Goal: Task Accomplishment & Management: Manage account settings

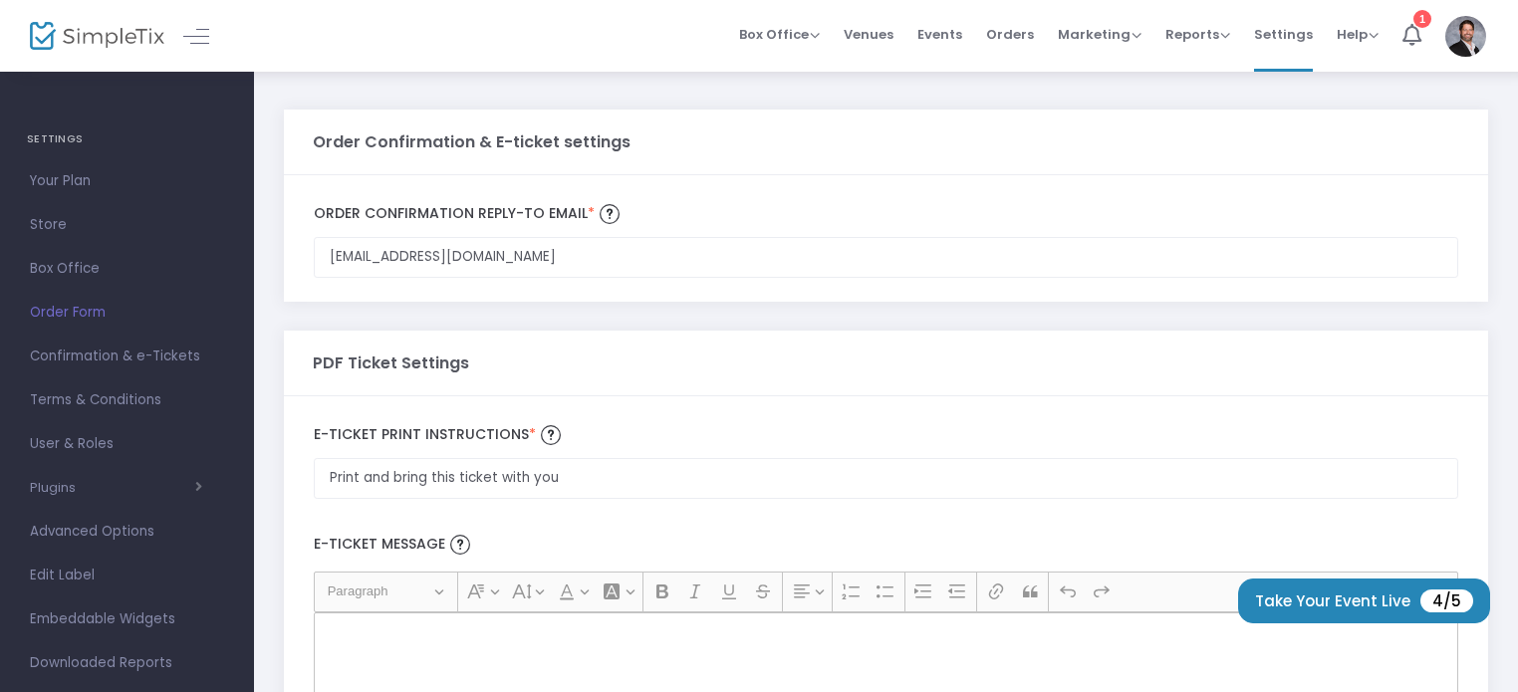
scroll to position [139, 0]
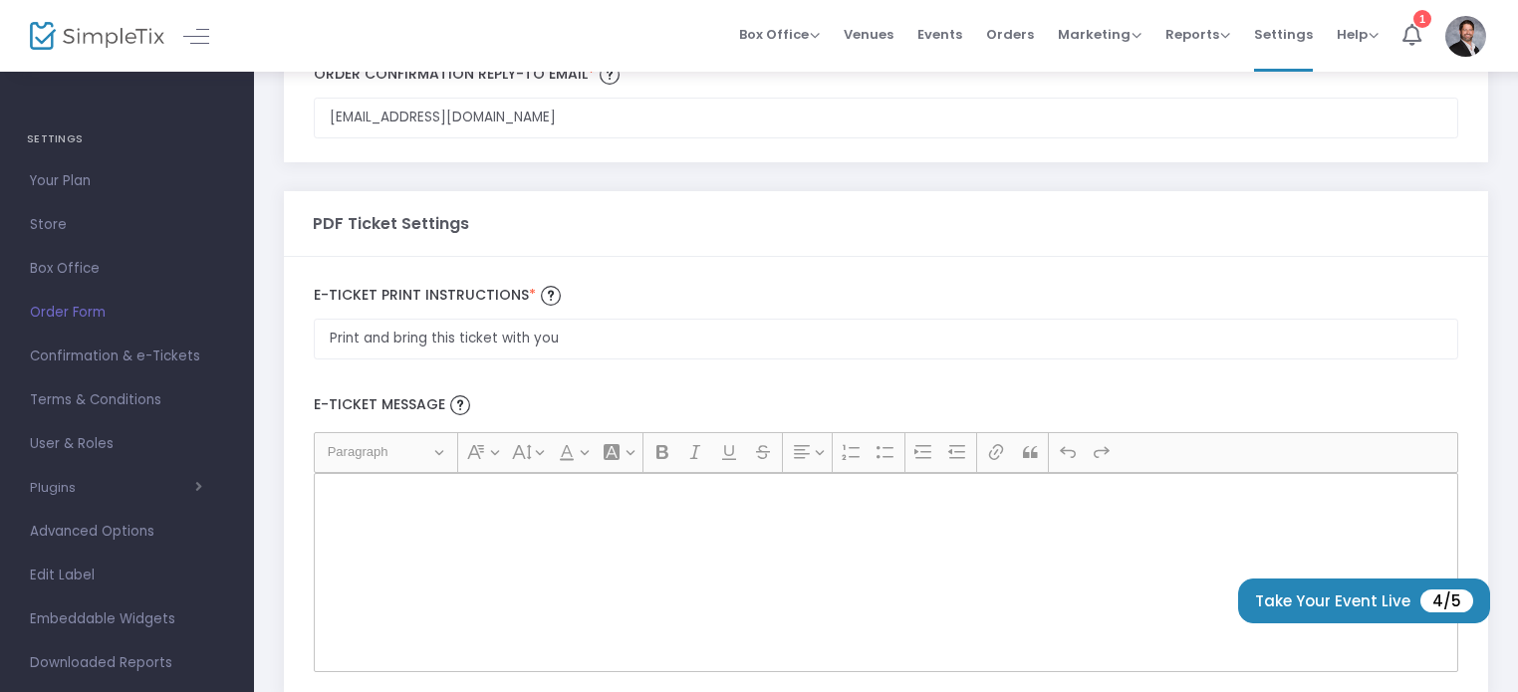
click at [587, 532] on div "Rich Text Editor, main" at bounding box center [886, 572] width 1144 height 199
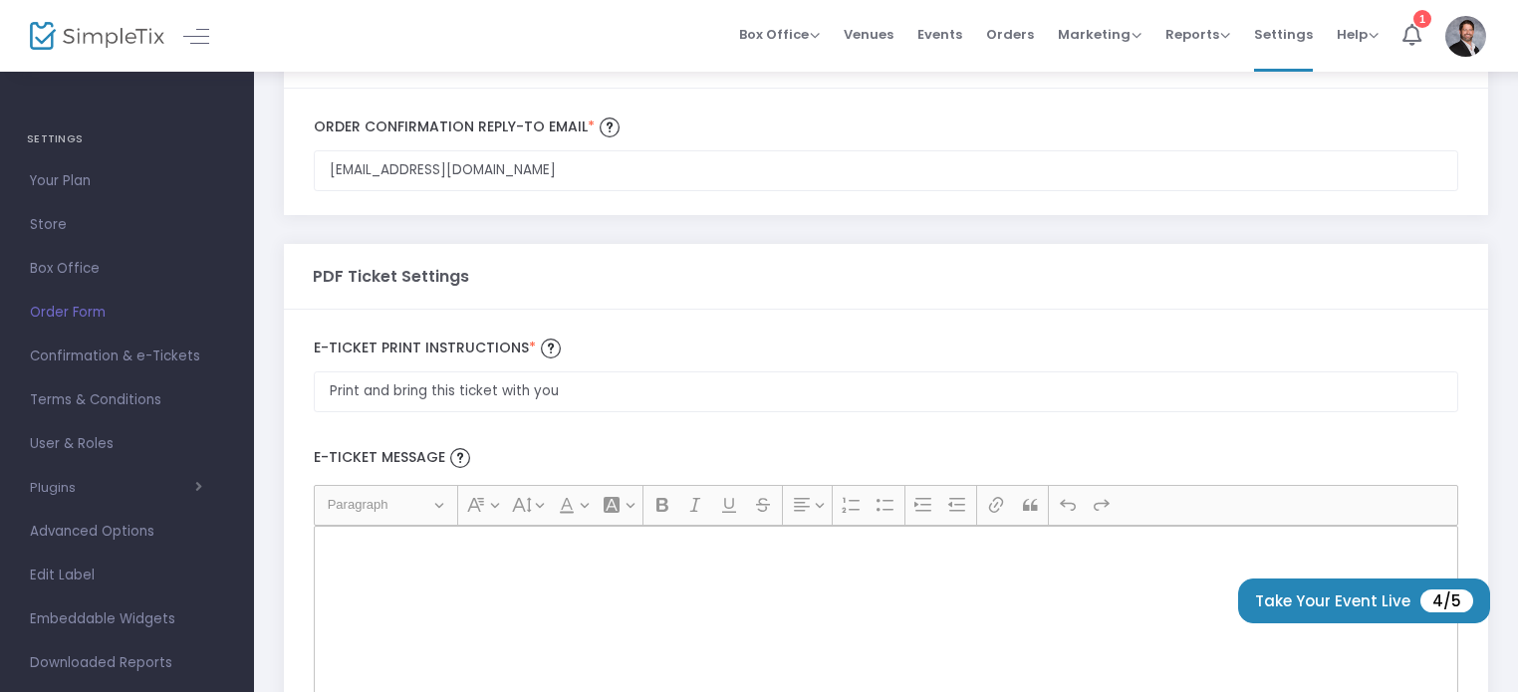
scroll to position [0, 0]
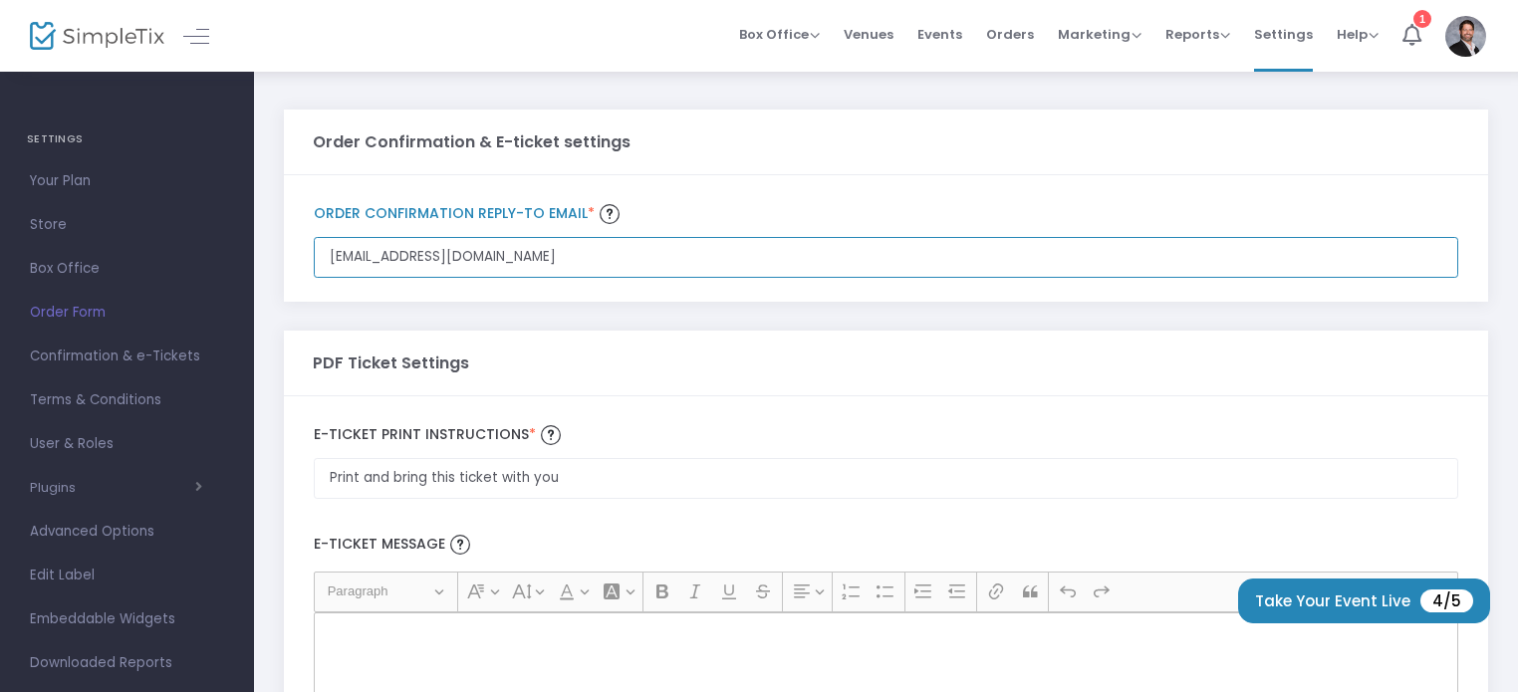
click at [521, 268] on input "[EMAIL_ADDRESS][DOMAIN_NAME]" at bounding box center [886, 257] width 1144 height 41
drag, startPoint x: 521, startPoint y: 268, endPoint x: 454, endPoint y: 252, distance: 68.6
click at [521, 268] on input "[EMAIL_ADDRESS][DOMAIN_NAME]" at bounding box center [886, 257] width 1144 height 41
type input "a"
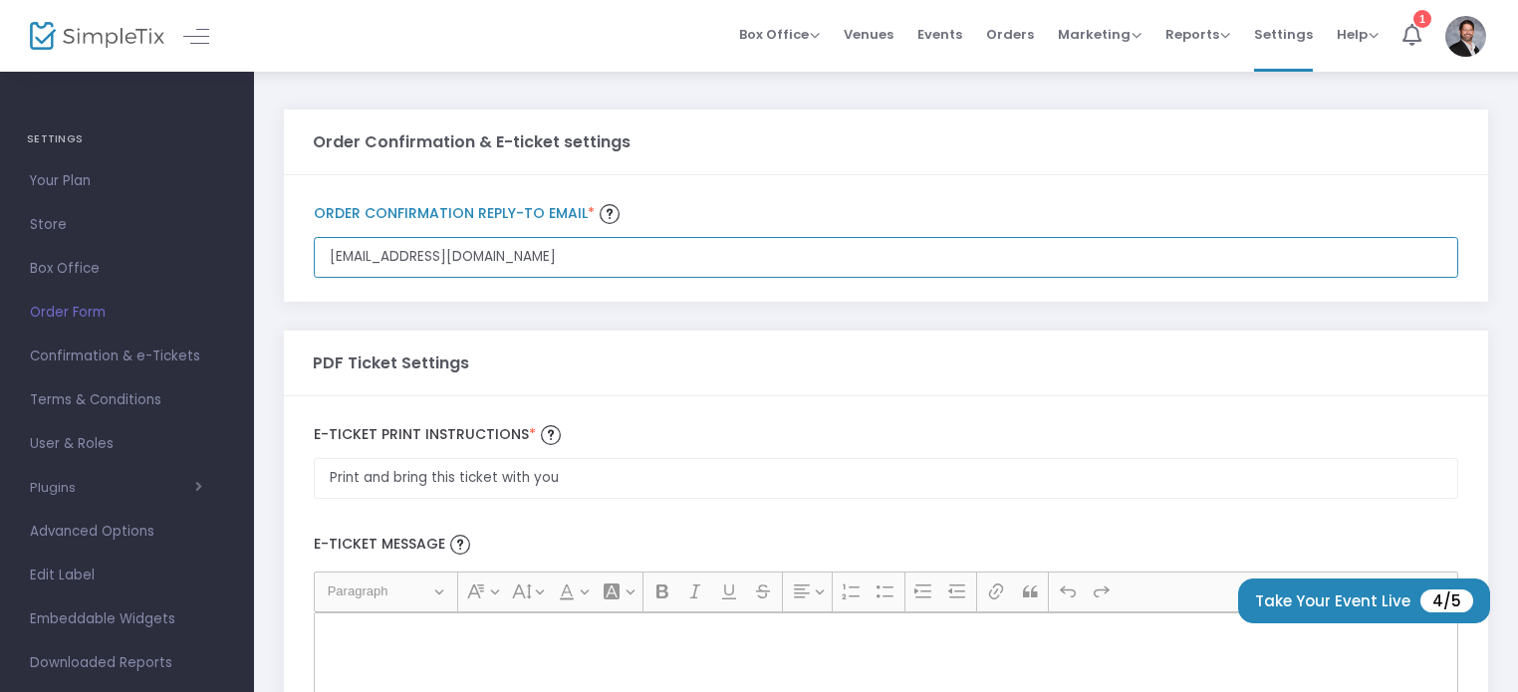
type input "[EMAIL_ADDRESS][DOMAIN_NAME]"
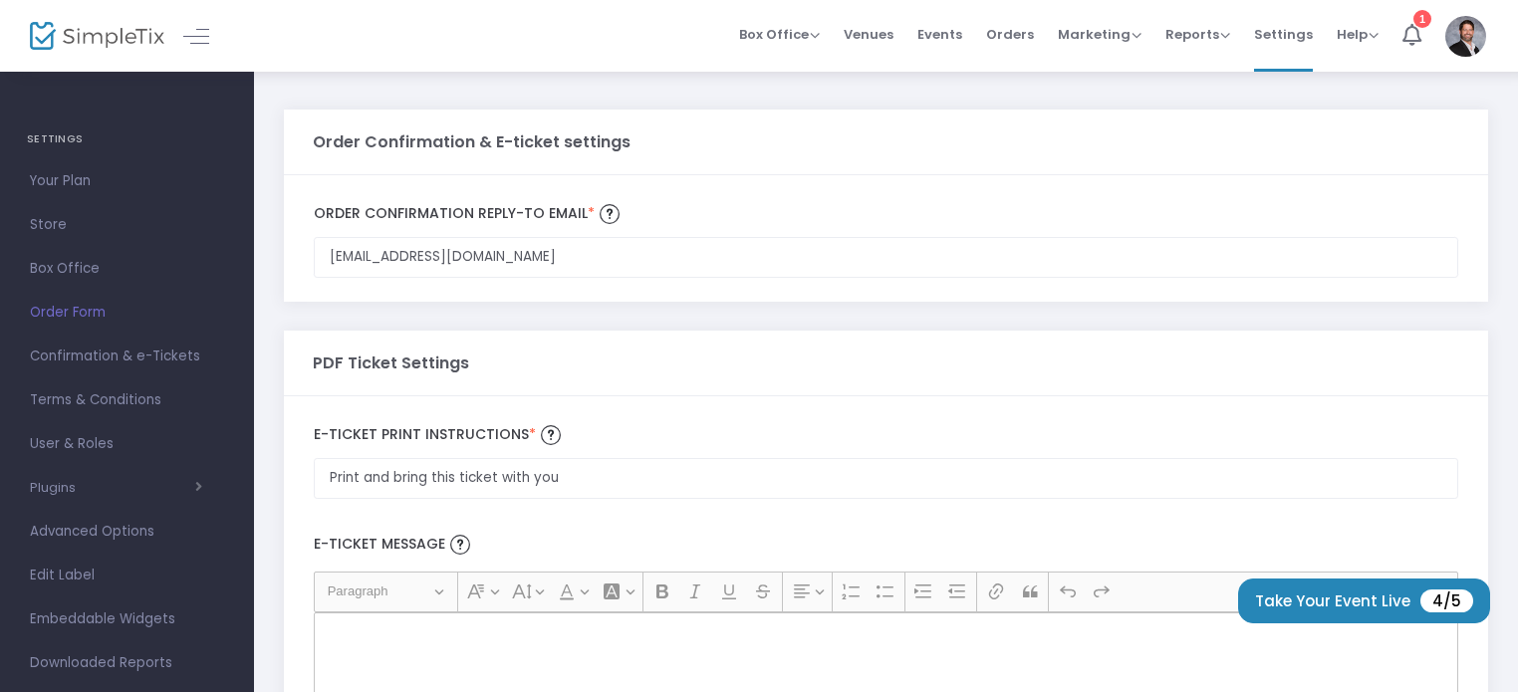
click at [1224, 163] on div "Order Confirmation & E-ticket settings" at bounding box center [886, 142] width 1147 height 65
click at [1414, 40] on icon at bounding box center [1411, 35] width 19 height 22
click at [115, 403] on span "Terms & Conditions" at bounding box center [127, 400] width 194 height 26
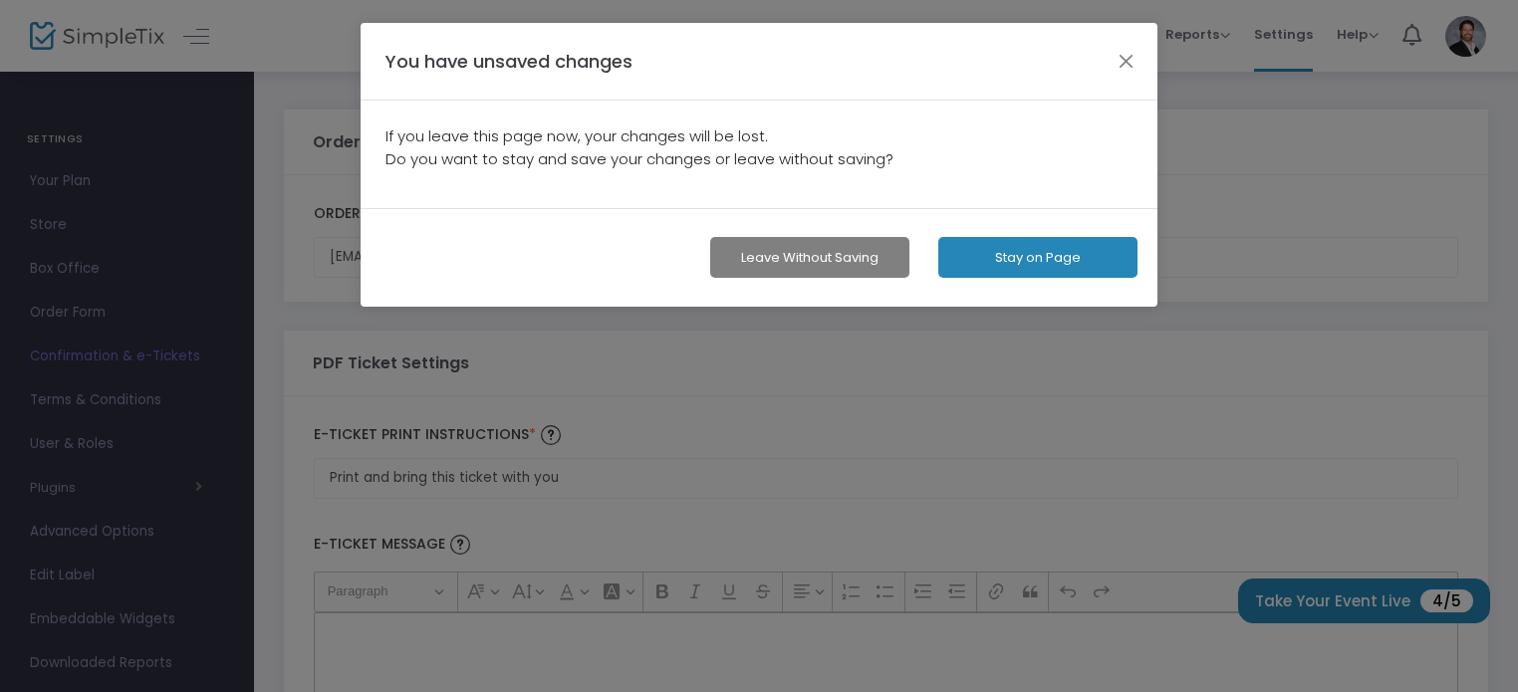
click at [1036, 268] on button "Stay on Page" at bounding box center [1037, 257] width 199 height 41
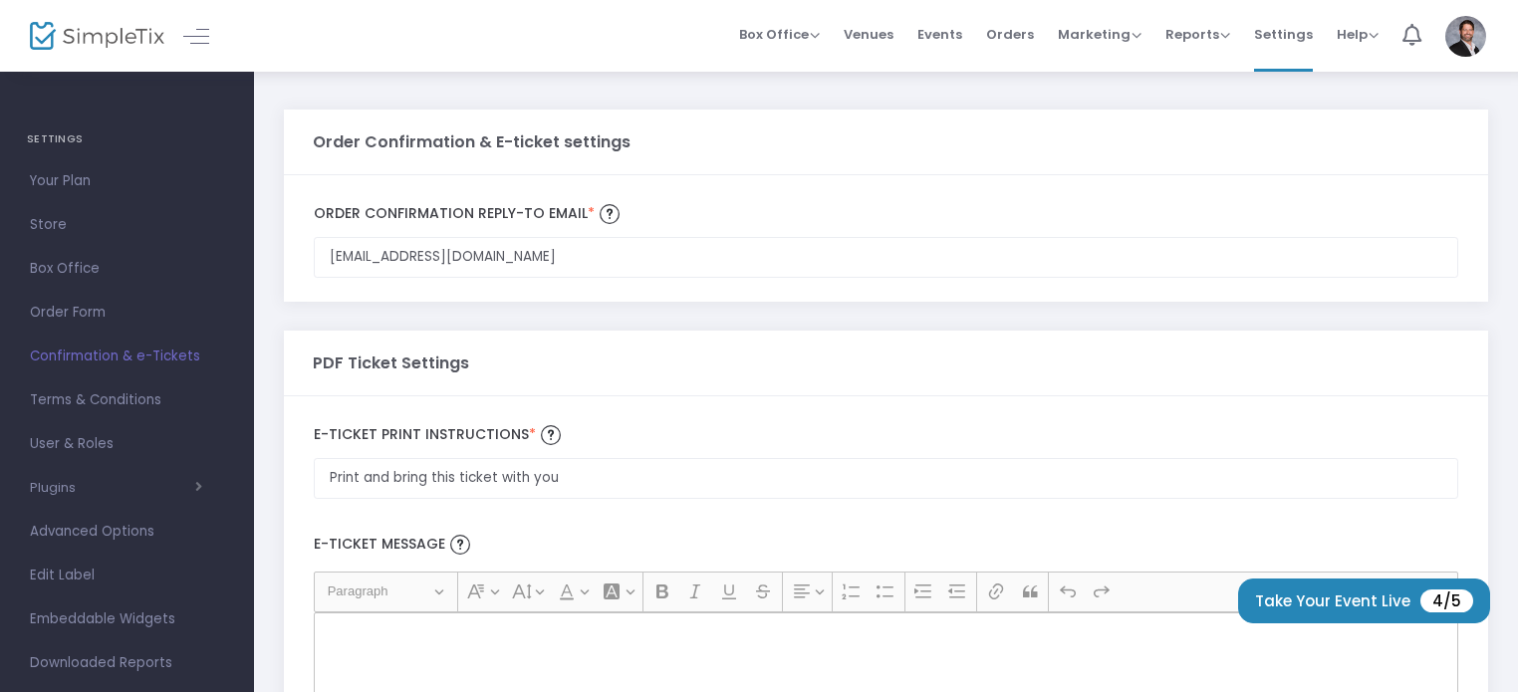
drag, startPoint x: 934, startPoint y: 292, endPoint x: 701, endPoint y: 290, distance: 233.0
click at [934, 291] on div "[EMAIL_ADDRESS][DOMAIN_NAME] Order Confirmation Reply-to email * Email is requi…" at bounding box center [886, 238] width 1204 height 126
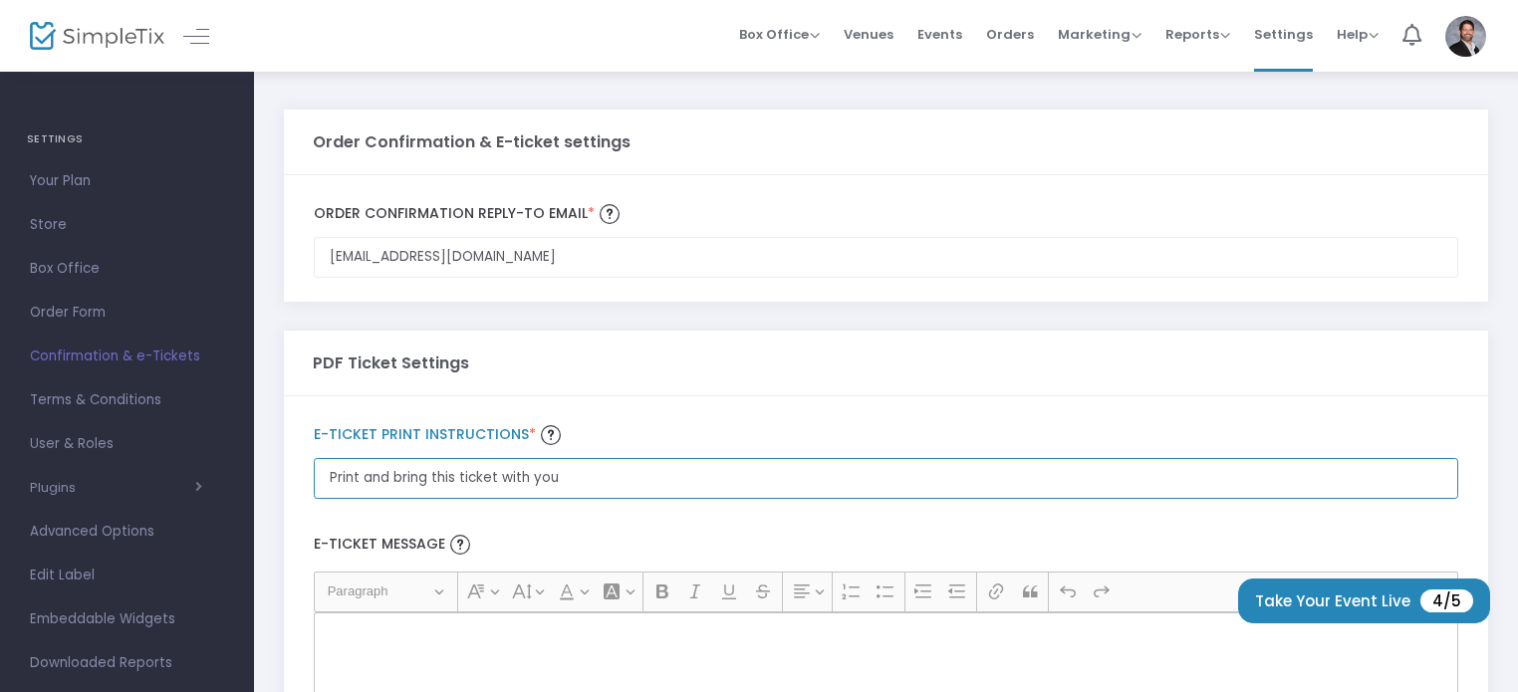
click at [597, 472] on input "Print and bring this ticket with you" at bounding box center [886, 478] width 1144 height 41
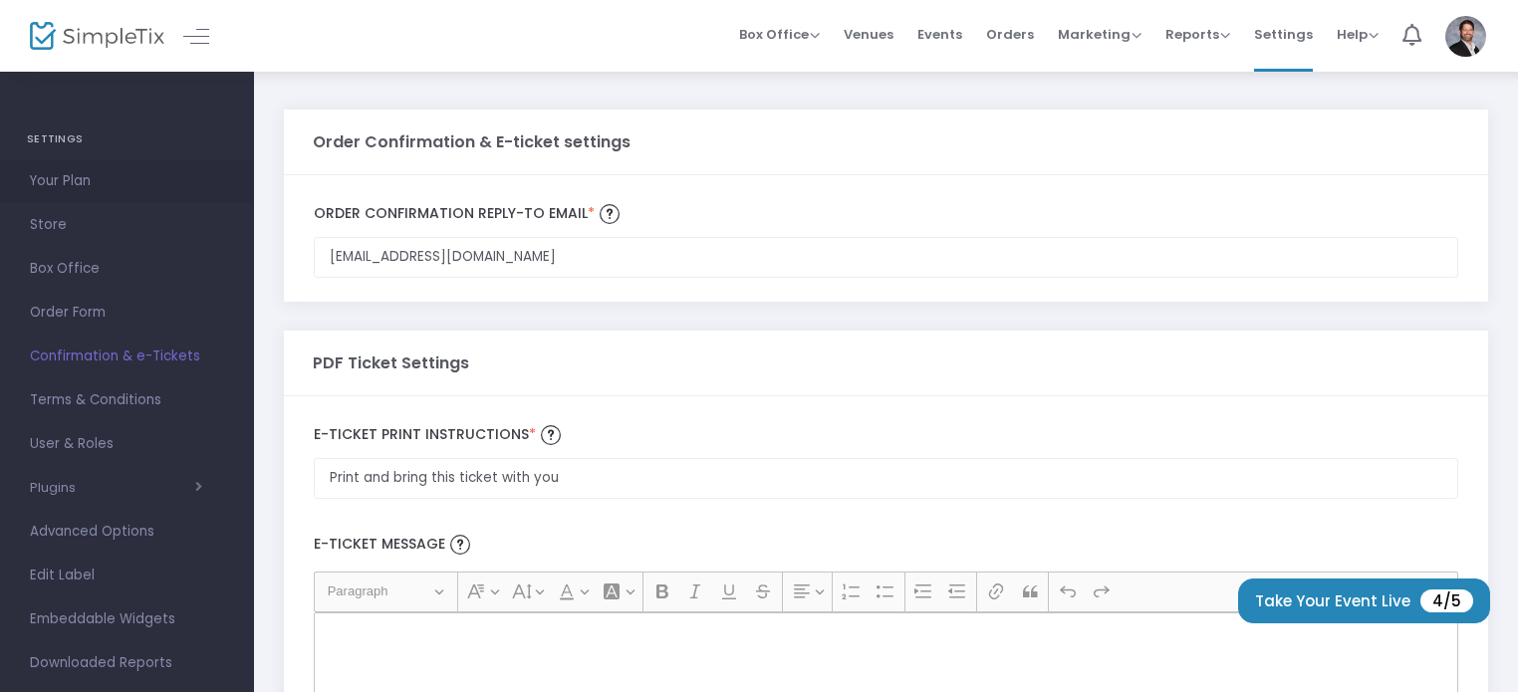
click at [78, 174] on span "Your Plan" at bounding box center [127, 181] width 194 height 26
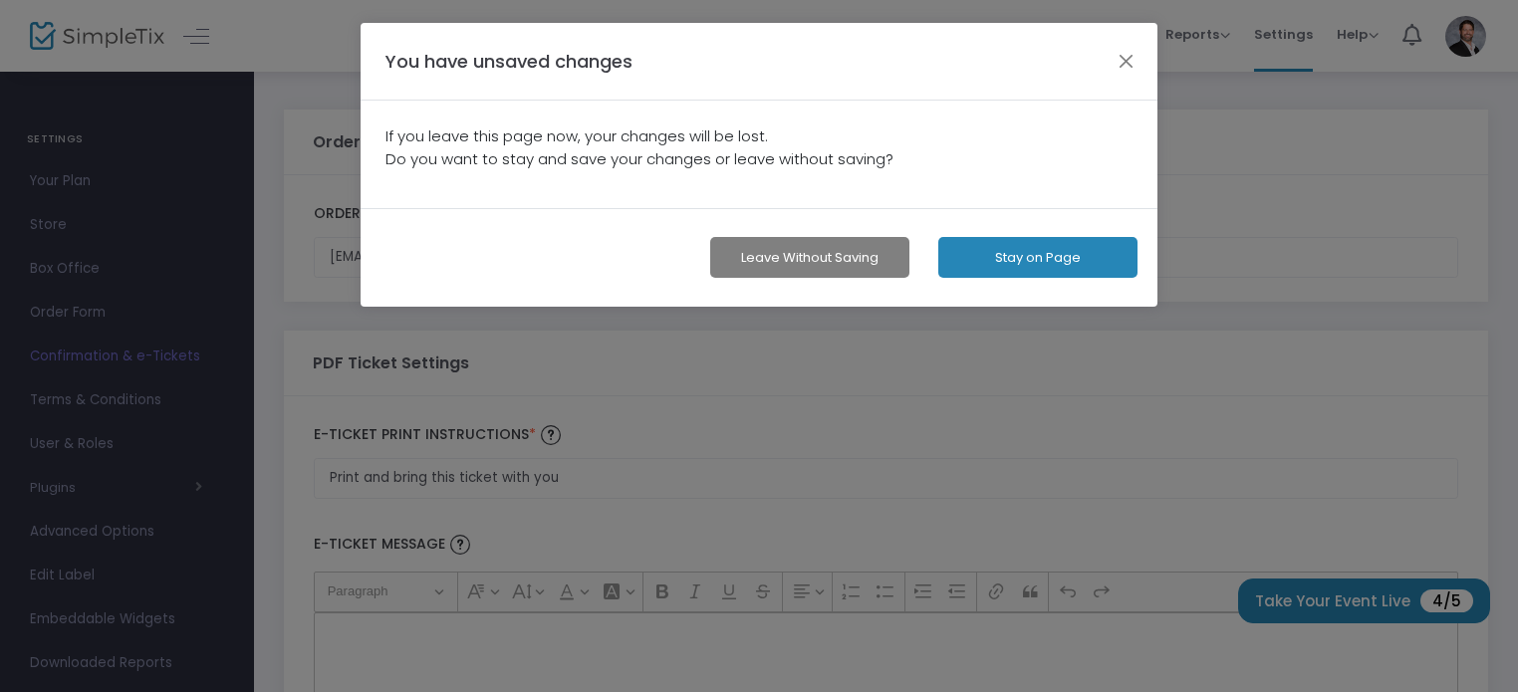
click at [973, 254] on button "Stay on Page" at bounding box center [1037, 257] width 199 height 41
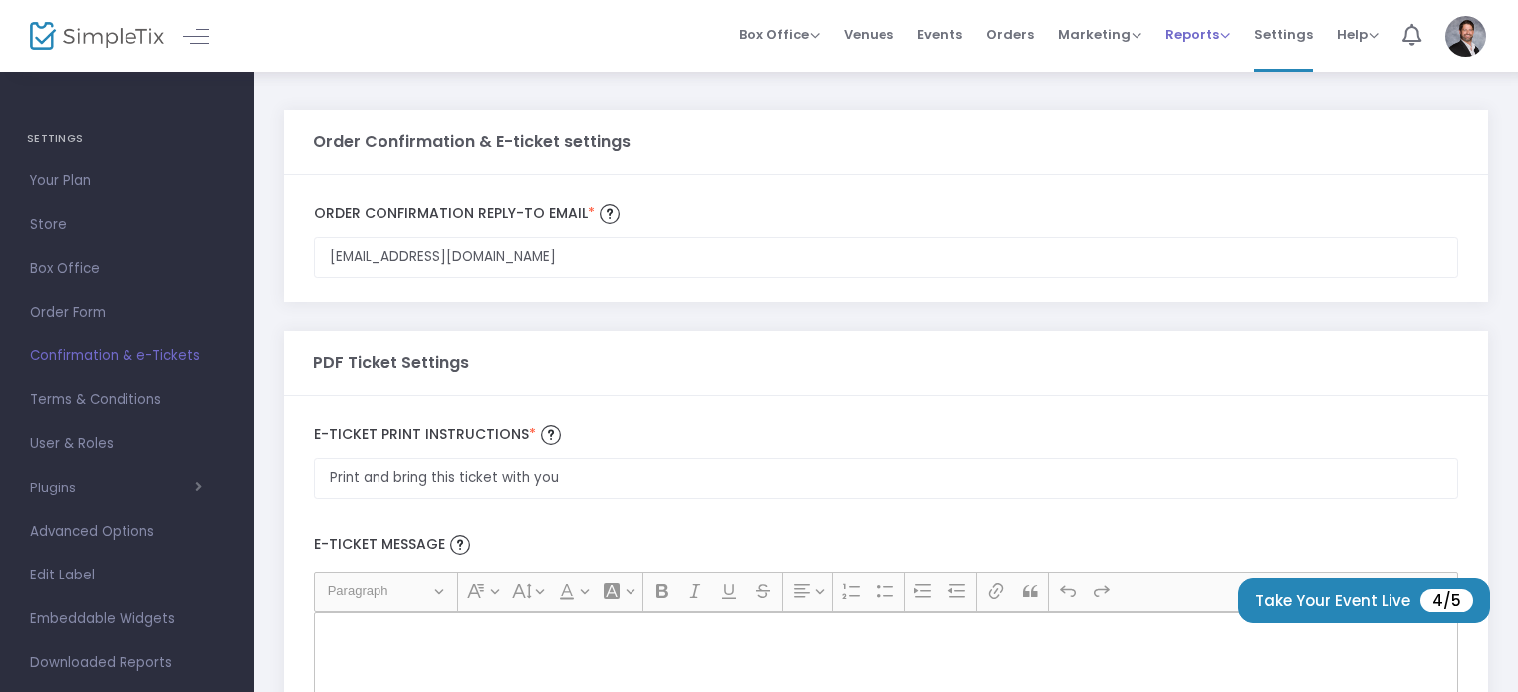
click at [1198, 31] on span "Reports" at bounding box center [1197, 34] width 65 height 19
click at [1095, 31] on span "Marketing" at bounding box center [1100, 34] width 84 height 19
click at [819, 39] on span "Box Office" at bounding box center [779, 34] width 81 height 19
click at [783, 65] on li "Sell Tickets" at bounding box center [810, 67] width 142 height 39
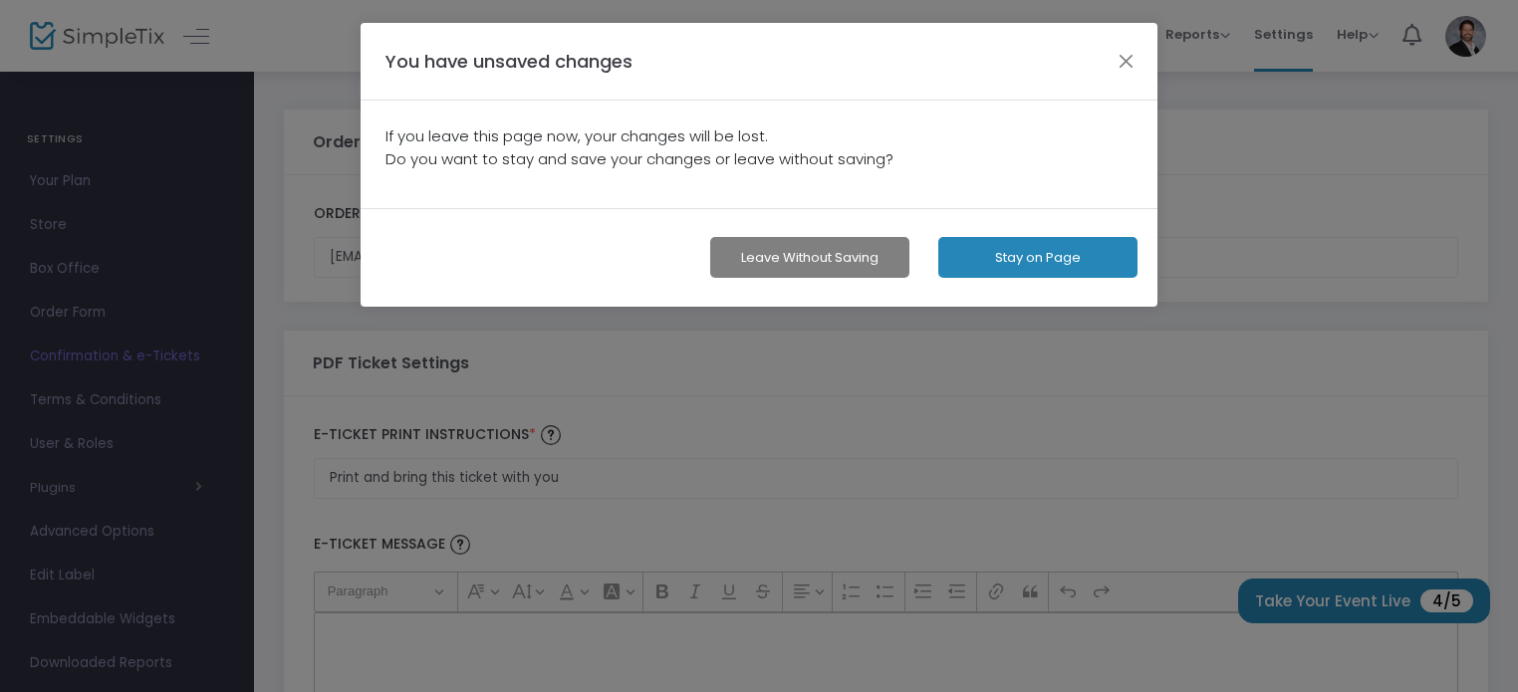
drag, startPoint x: 832, startPoint y: 246, endPoint x: 588, endPoint y: 214, distance: 246.1
click at [832, 246] on button "Leave without Saving" at bounding box center [809, 257] width 199 height 41
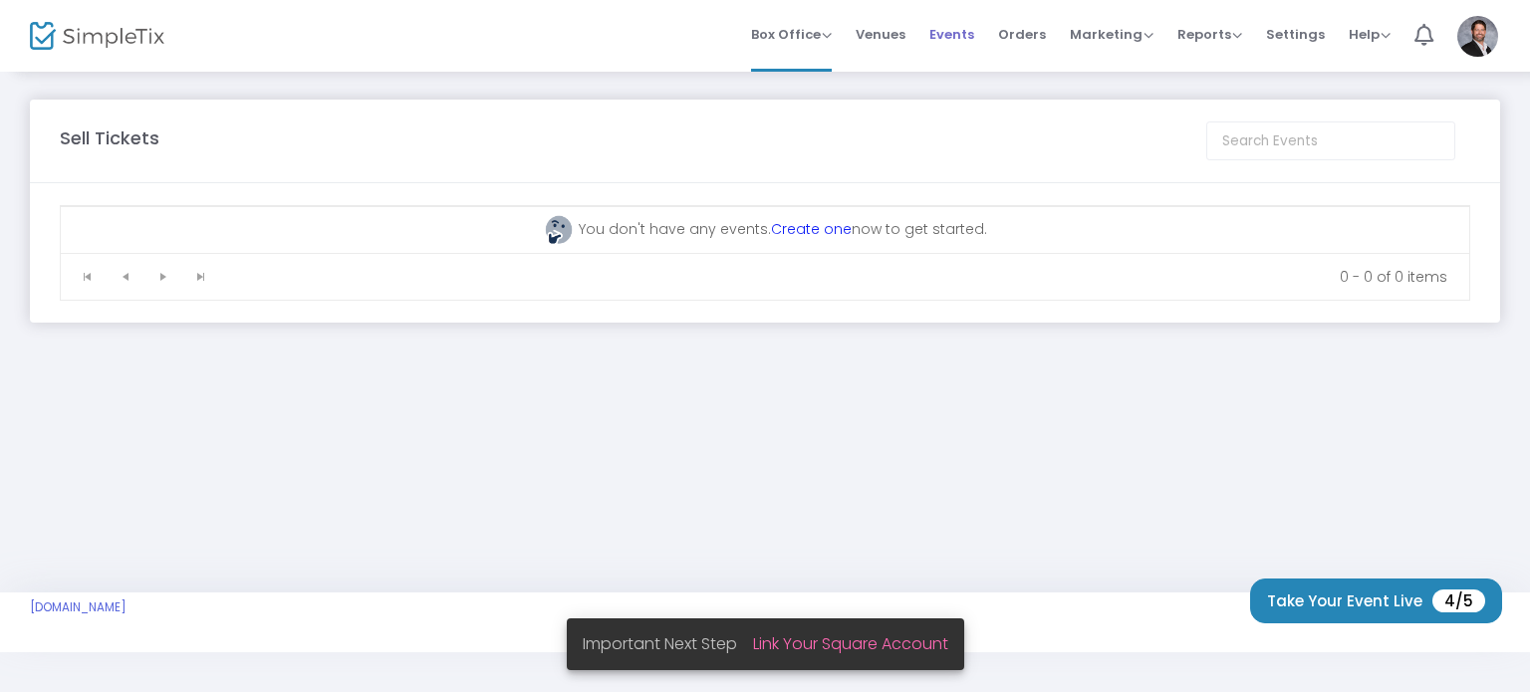
click at [961, 36] on span "Events" at bounding box center [951, 34] width 45 height 51
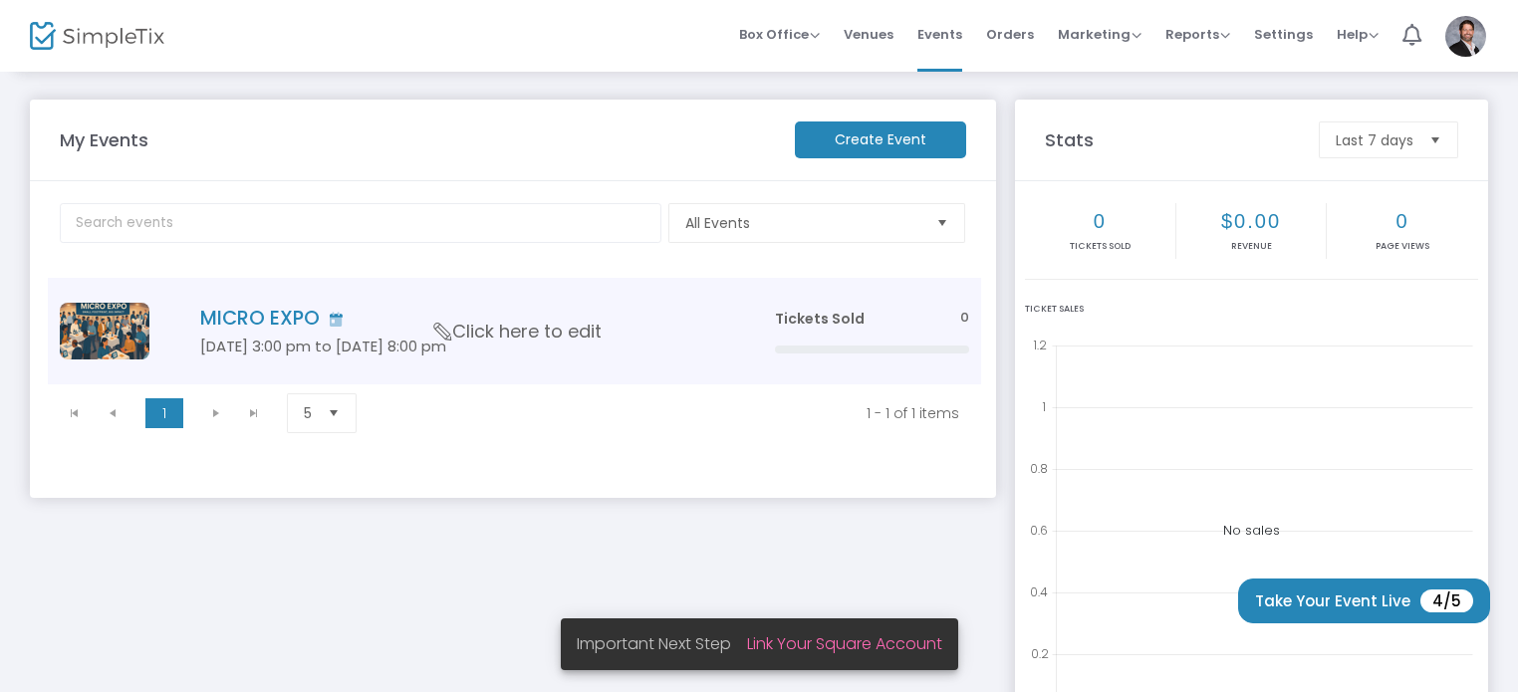
click at [345, 334] on td "MICRO EXPO [DATE] 3:00 pm to [DATE] 8:00 pm Click here to edit" at bounding box center [456, 331] width 609 height 107
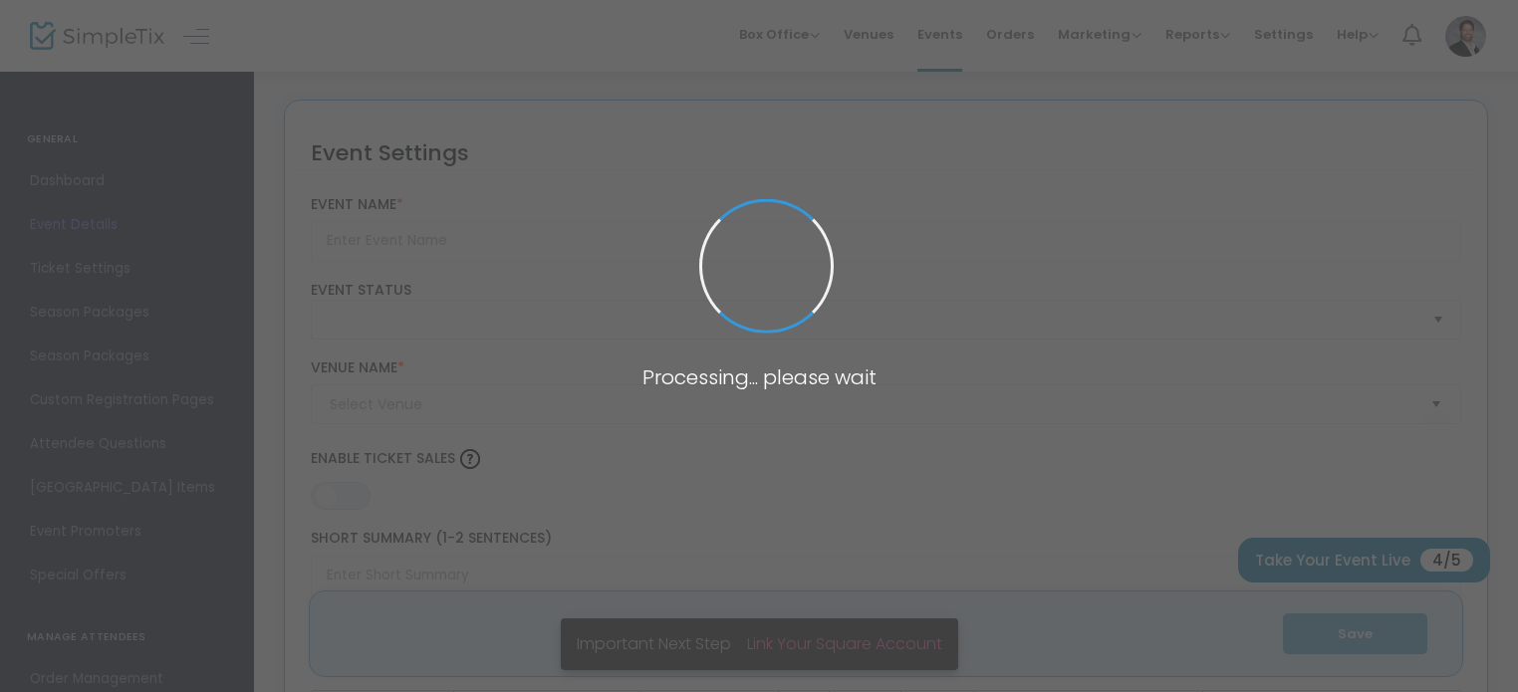
type input "MICRO EXPO"
type textarea "Micro Expo — Small Footprint, Big Impact Micro Expo is a fresh take on the trad…"
type input "Register Now"
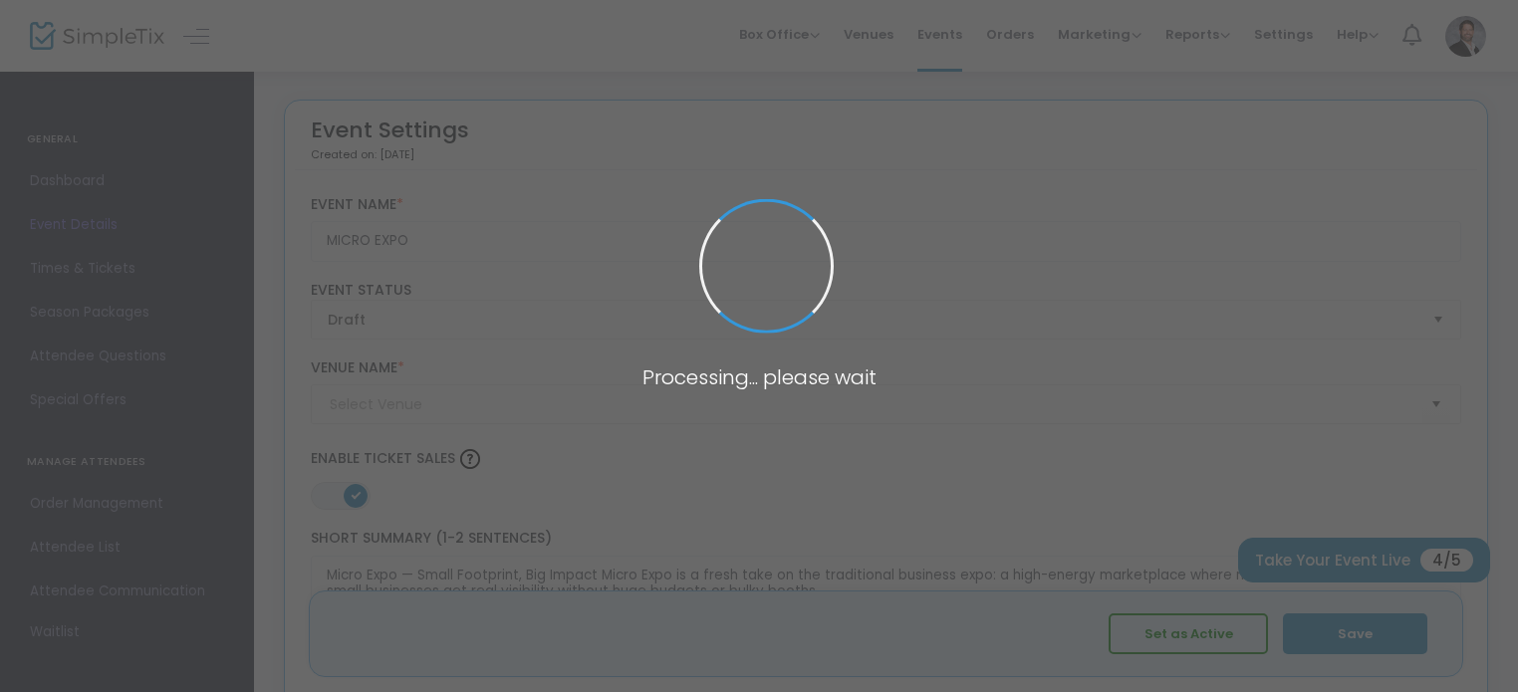
type input "KALEIDOSCOPE"
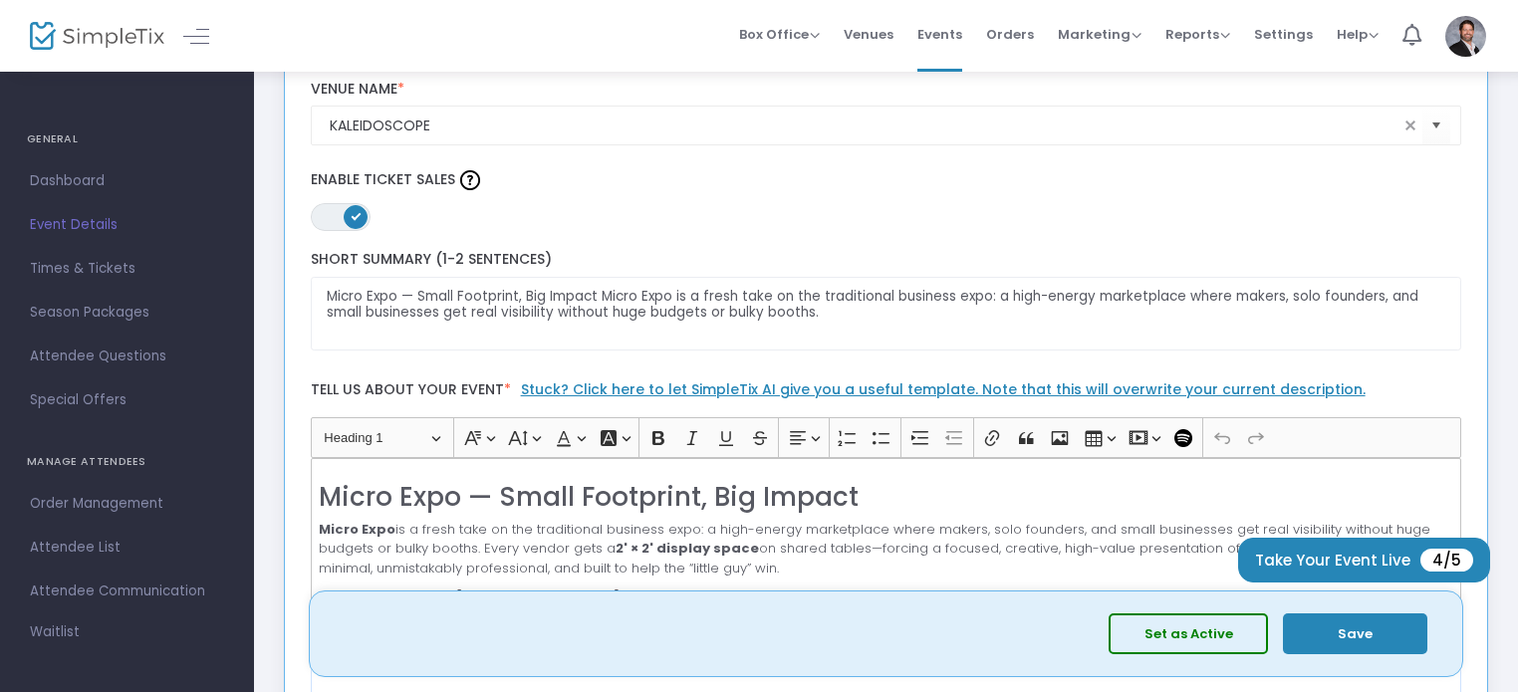
scroll to position [374, 0]
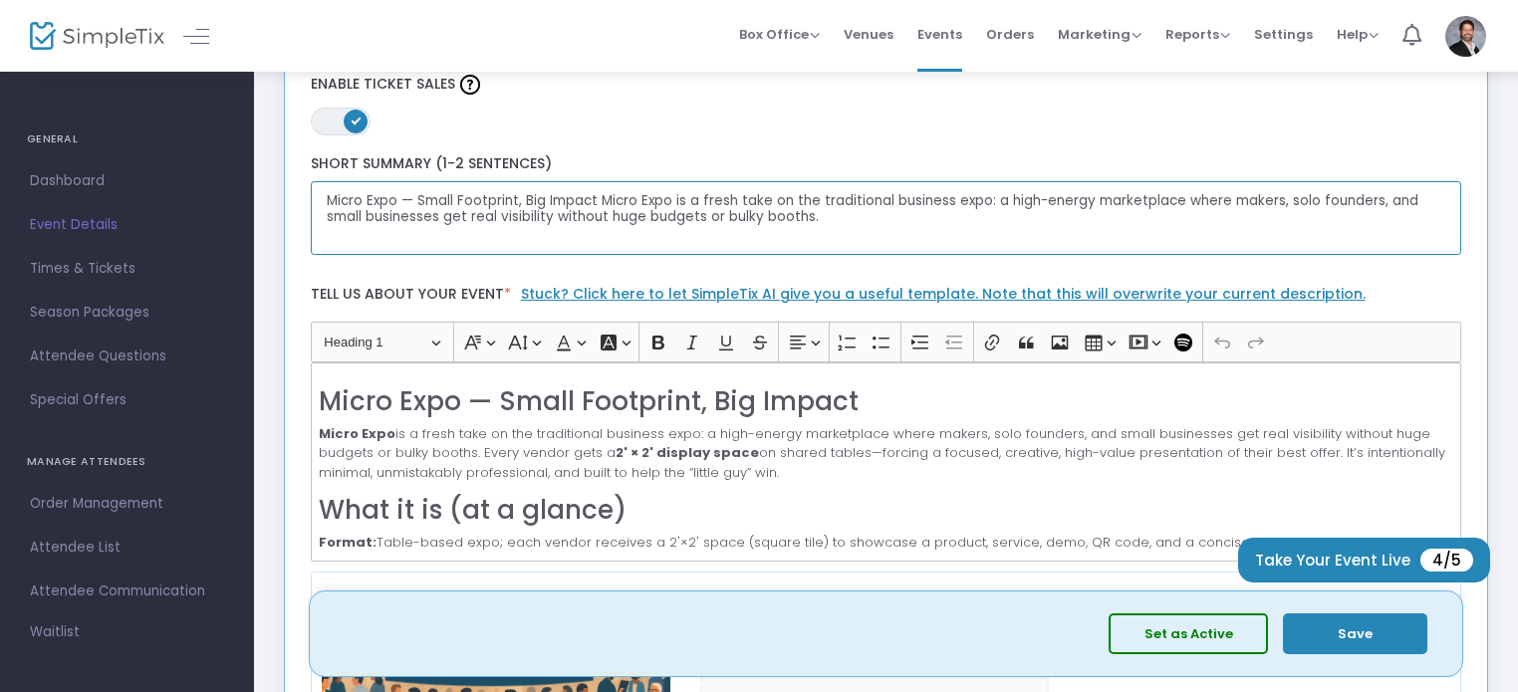
click at [1223, 202] on textarea "Micro Expo — Small Footprint, Big Impact Micro Expo is a fresh take on the trad…" at bounding box center [886, 218] width 1151 height 75
click at [1245, 206] on textarea "Micro Expo — Small Footprint, Big Impact Micro Expo is a fresh take on the trad…" at bounding box center [886, 218] width 1151 height 75
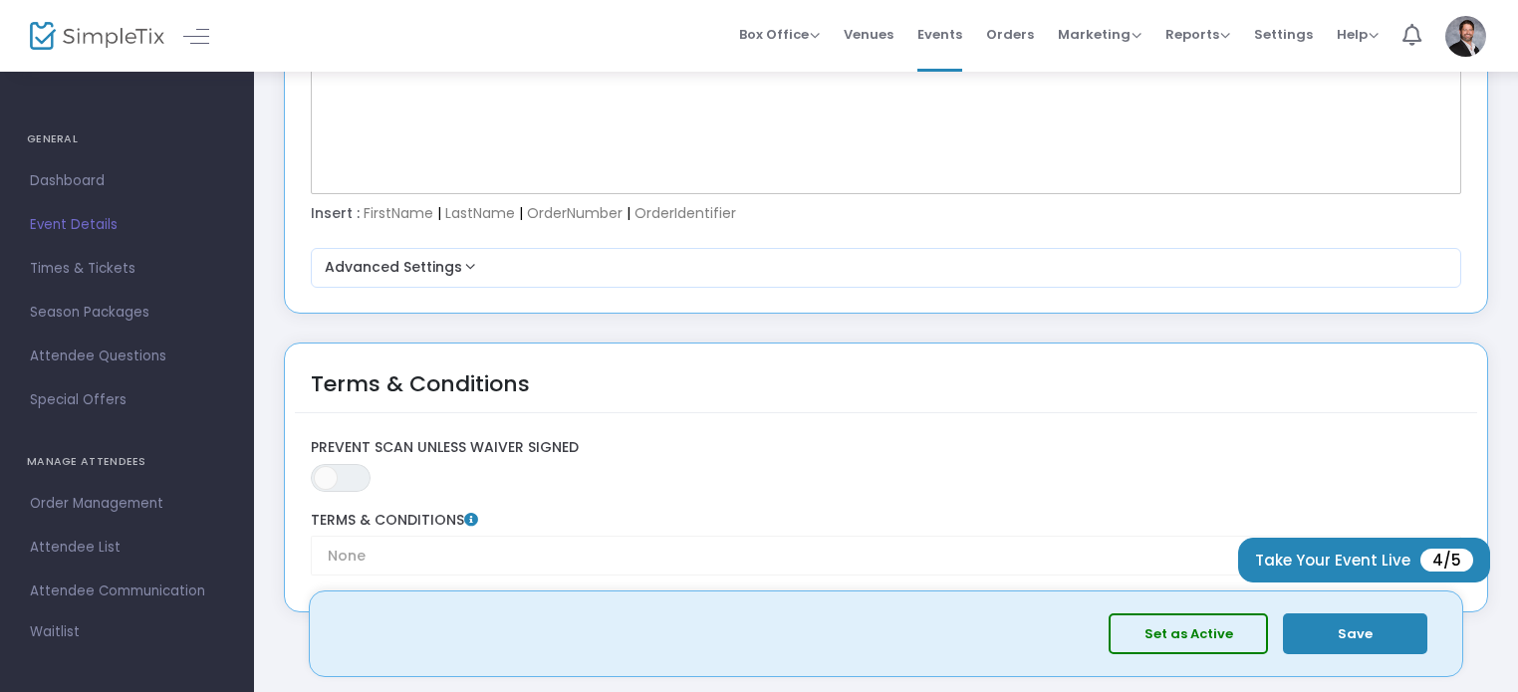
scroll to position [2857, 0]
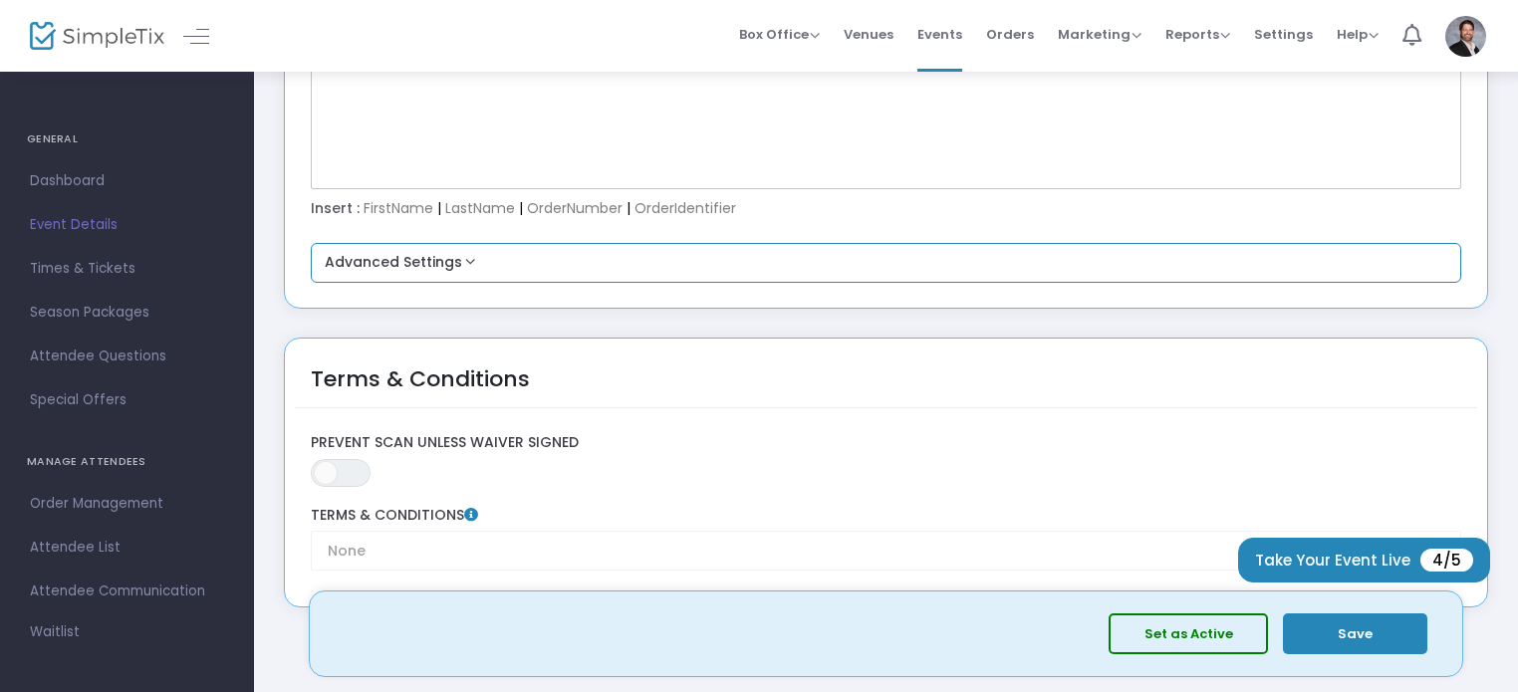
type textarea "Micro Expo — Small Footprint, Big Impact Micro Expo is a fresh take on the trad…"
click at [462, 246] on div "Advanced Settings Primary Color For Order Confirmation Email Reset #2586B7 Do y…" at bounding box center [886, 263] width 1151 height 40
click at [463, 254] on button "Advanced Settings" at bounding box center [886, 263] width 1135 height 24
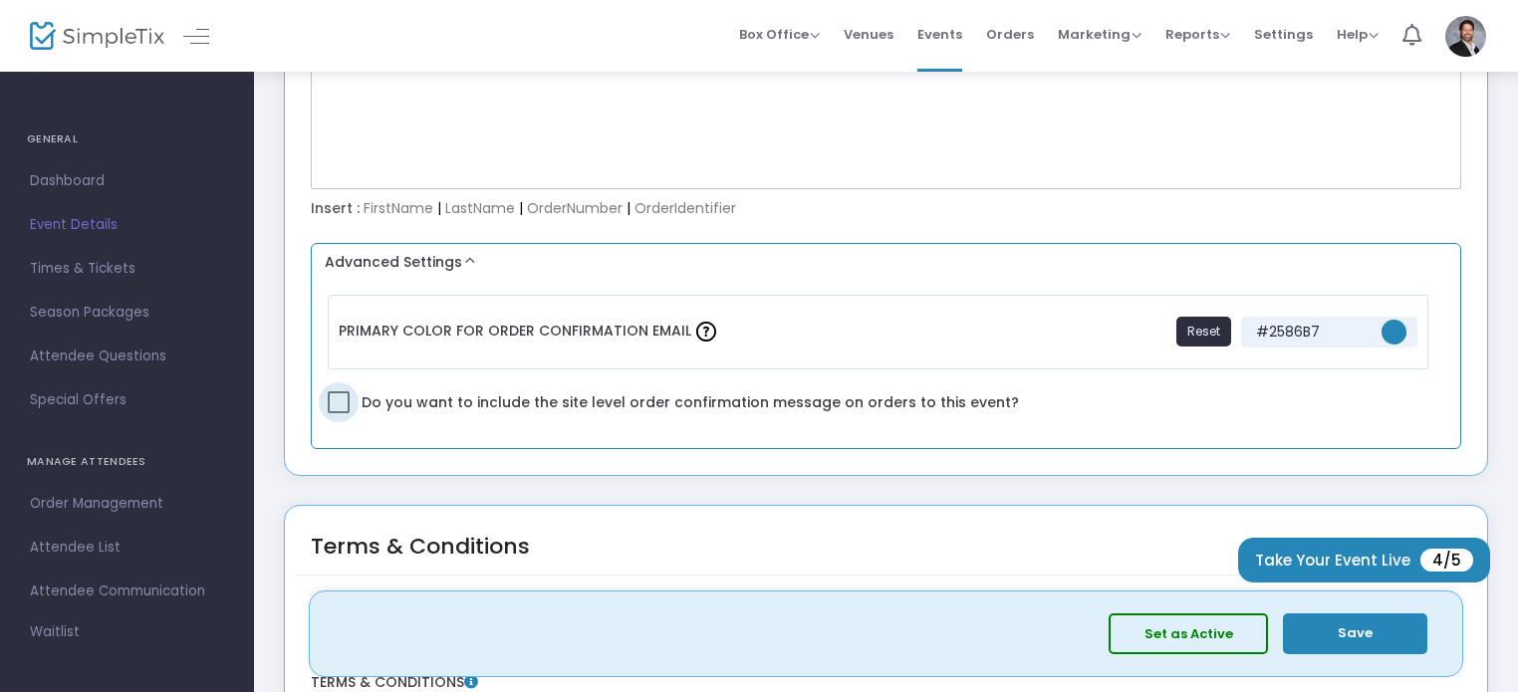
click at [878, 393] on span "Do you want to include the site level order confirmation message on orders to t…" at bounding box center [688, 402] width 661 height 26
click at [339, 413] on input "Do you want to include the site level order confirmation message on orders to t…" at bounding box center [338, 413] width 1 height 1
checkbox input "true"
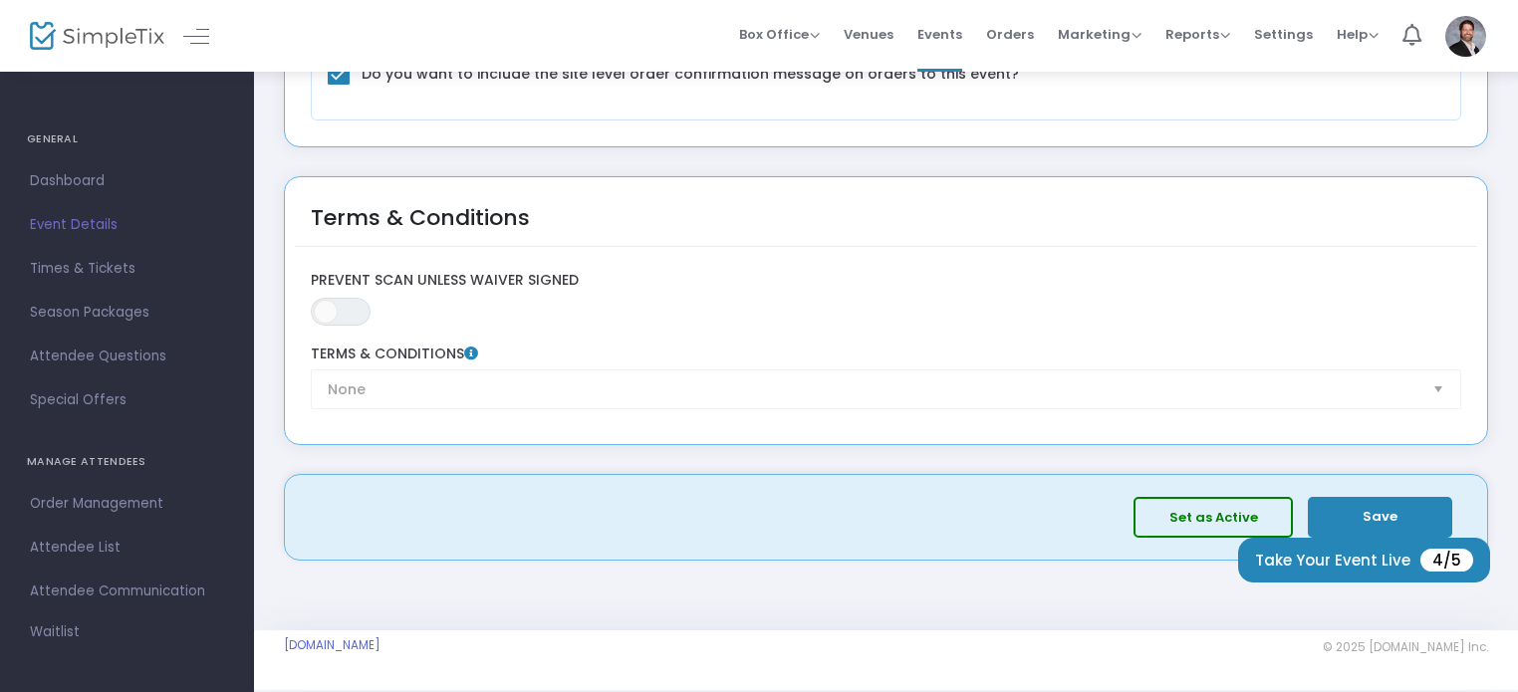
scroll to position [3213, 0]
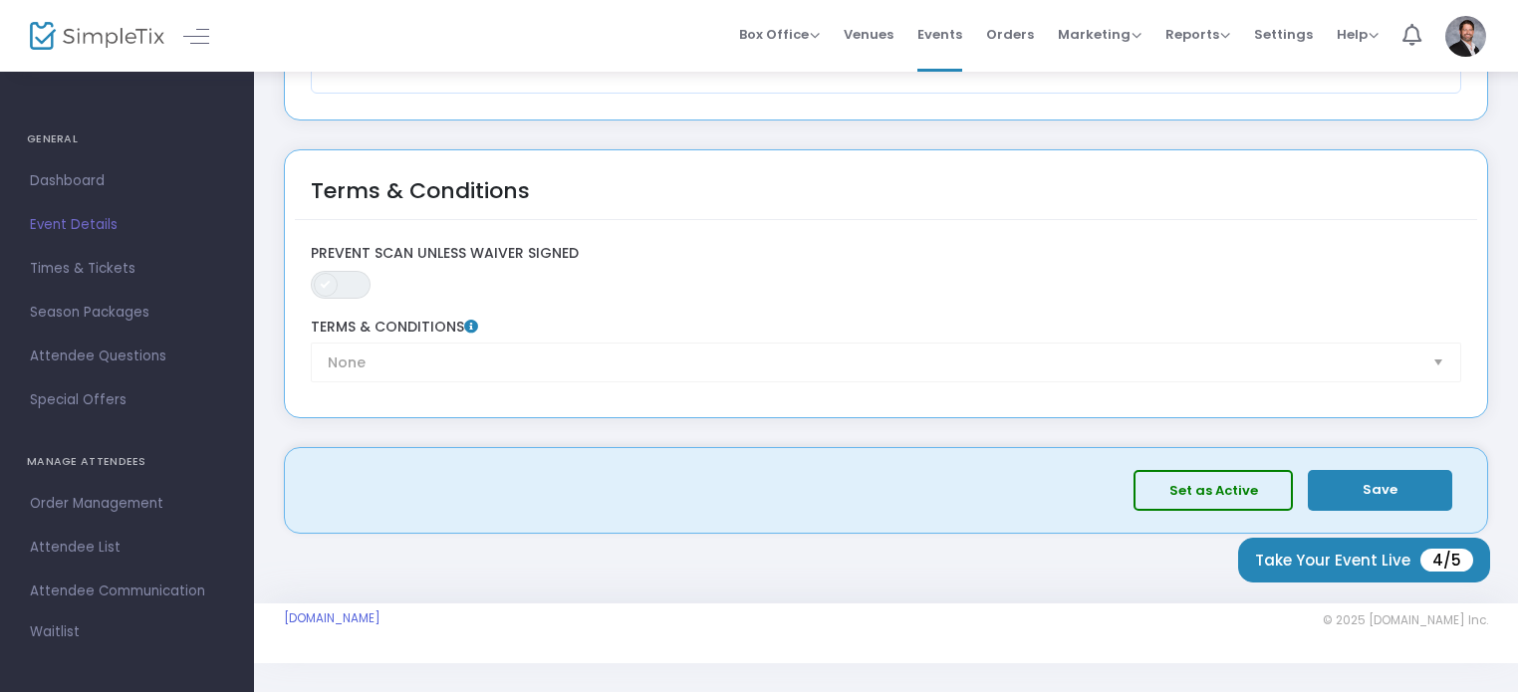
click at [327, 281] on span at bounding box center [326, 285] width 24 height 24
click at [732, 341] on div "None Terms & Conditions" at bounding box center [886, 351] width 1170 height 64
click at [1439, 353] on div "None Terms & Conditions" at bounding box center [886, 351] width 1170 height 64
click at [1124, 346] on div "None Terms & Conditions" at bounding box center [886, 351] width 1170 height 64
click at [1386, 485] on button "Save" at bounding box center [1380, 490] width 144 height 41
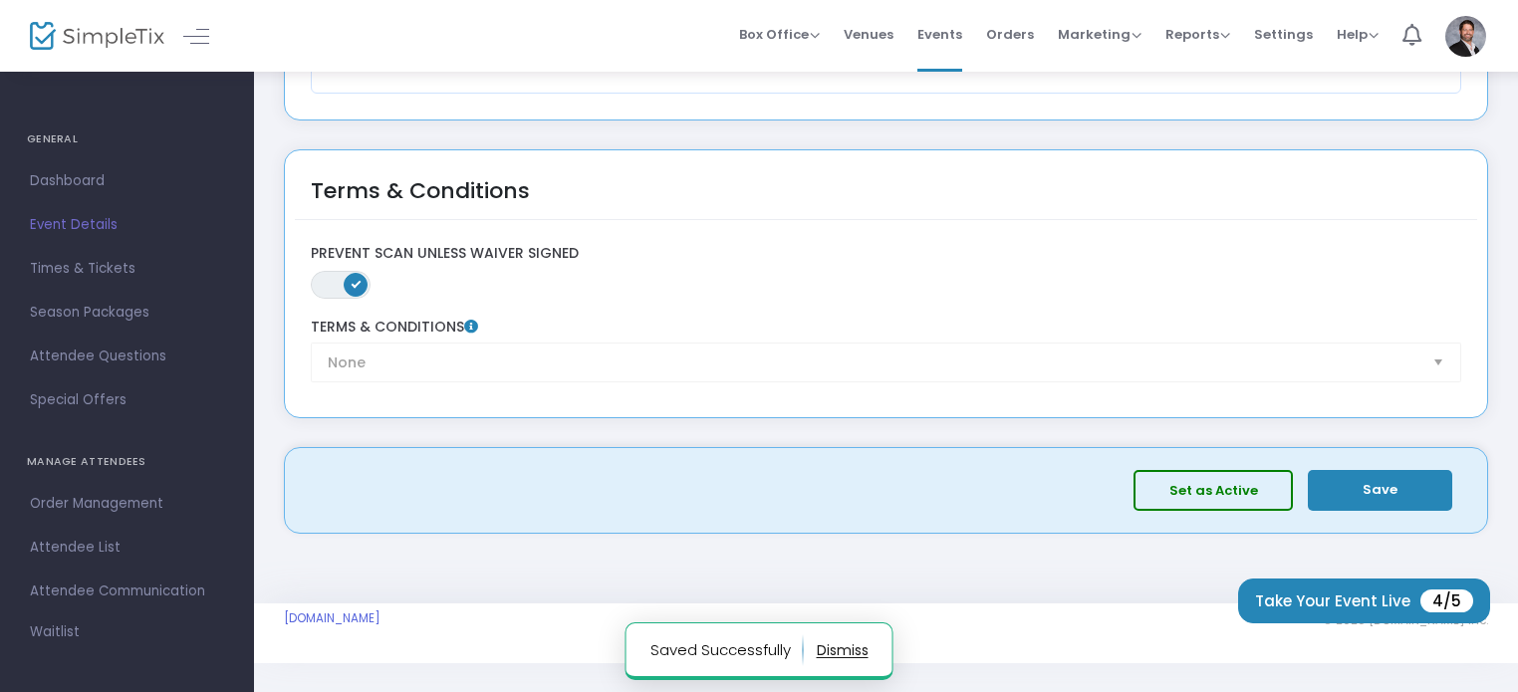
click at [367, 349] on div "None Terms & Conditions" at bounding box center [886, 351] width 1170 height 64
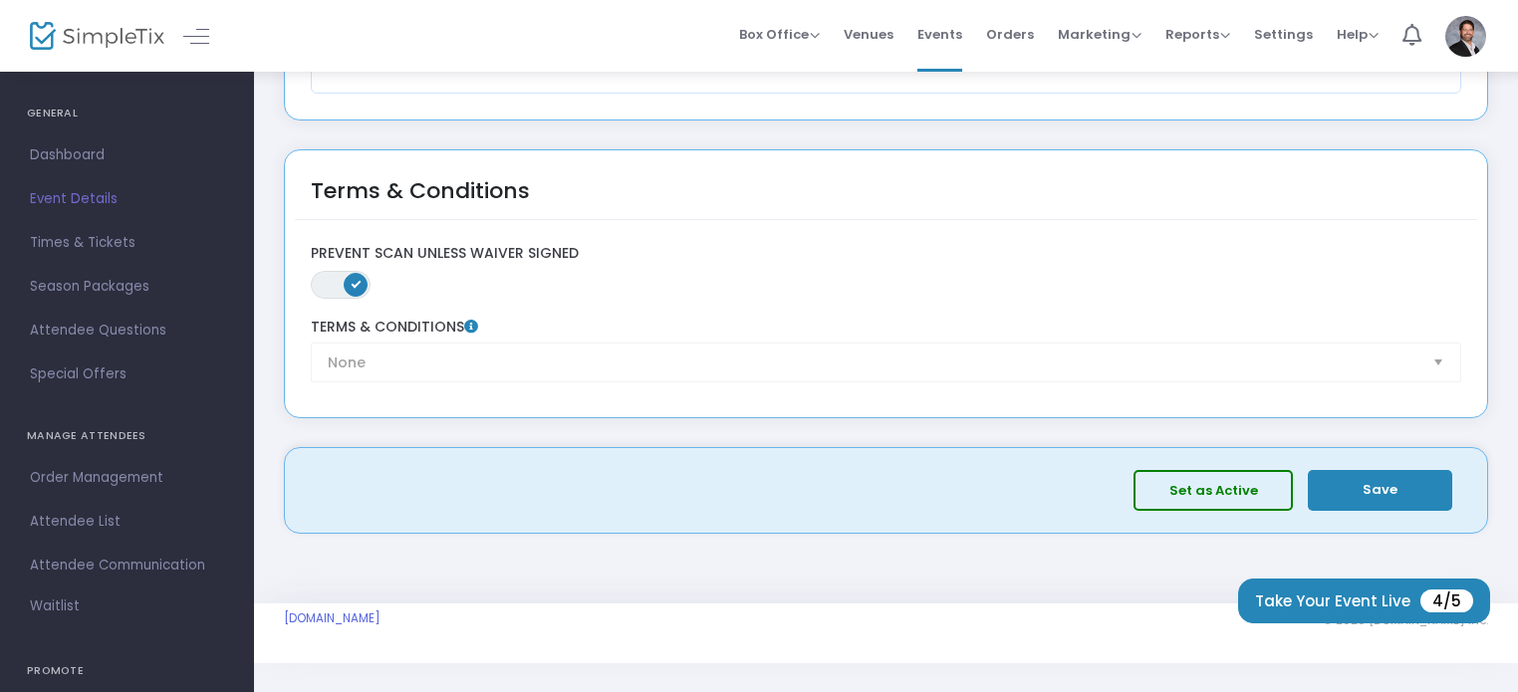
scroll to position [0, 0]
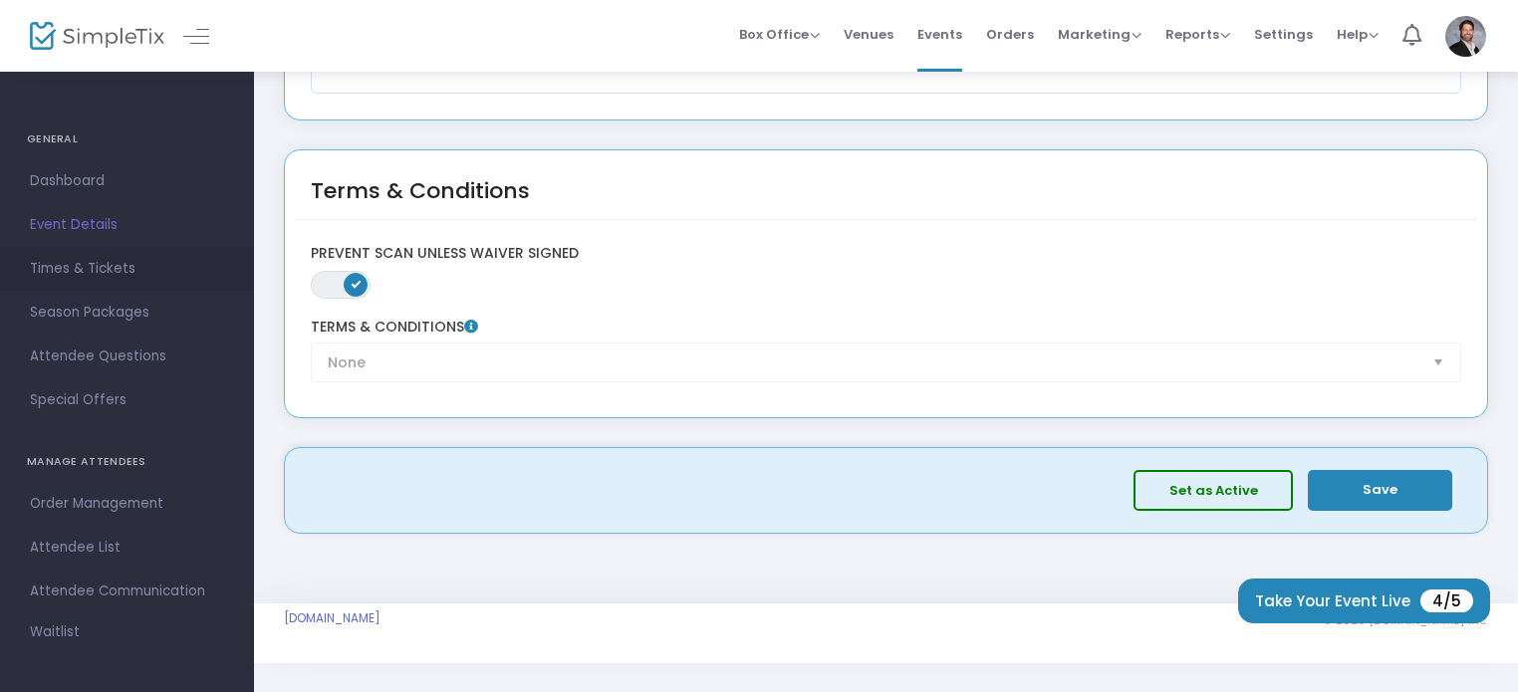
click at [121, 273] on span "Times & Tickets" at bounding box center [127, 269] width 194 height 26
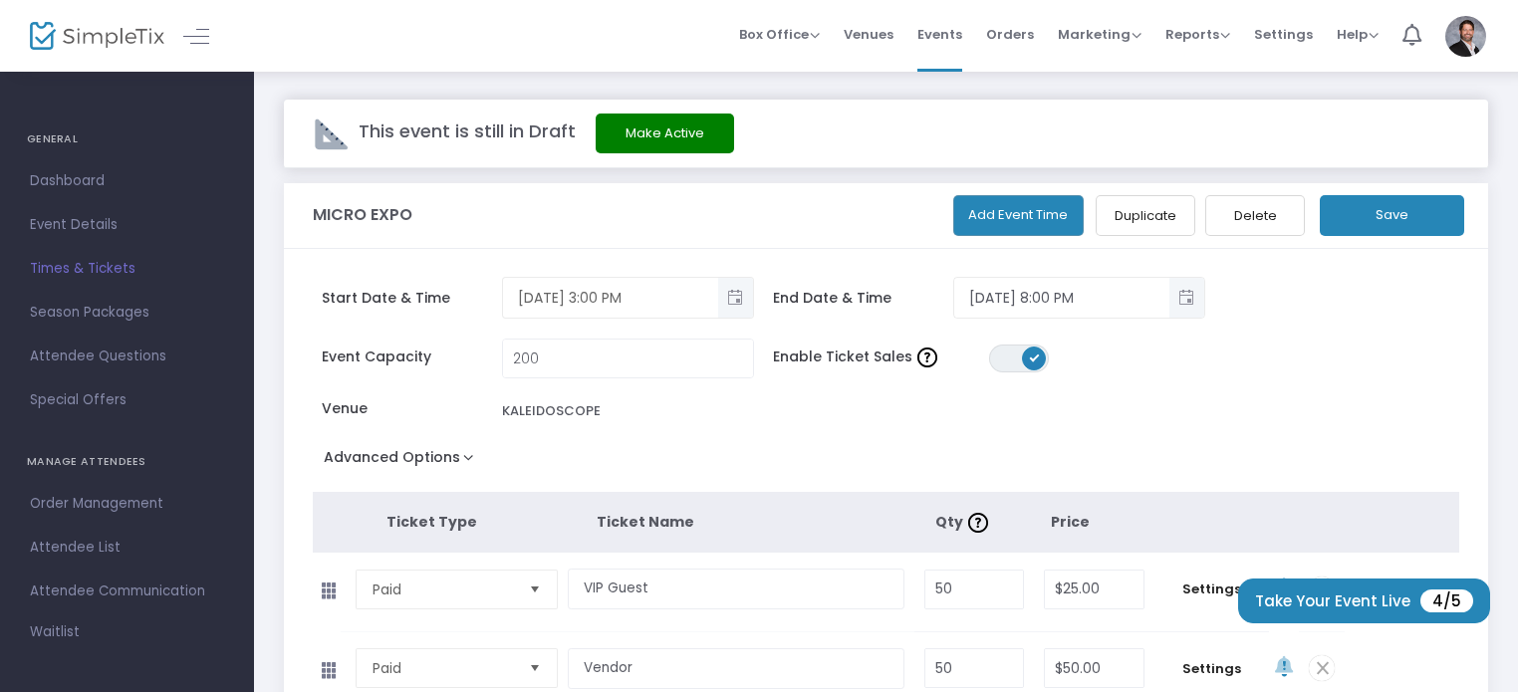
click at [736, 298] on span "Toggle popup" at bounding box center [735, 298] width 33 height 33
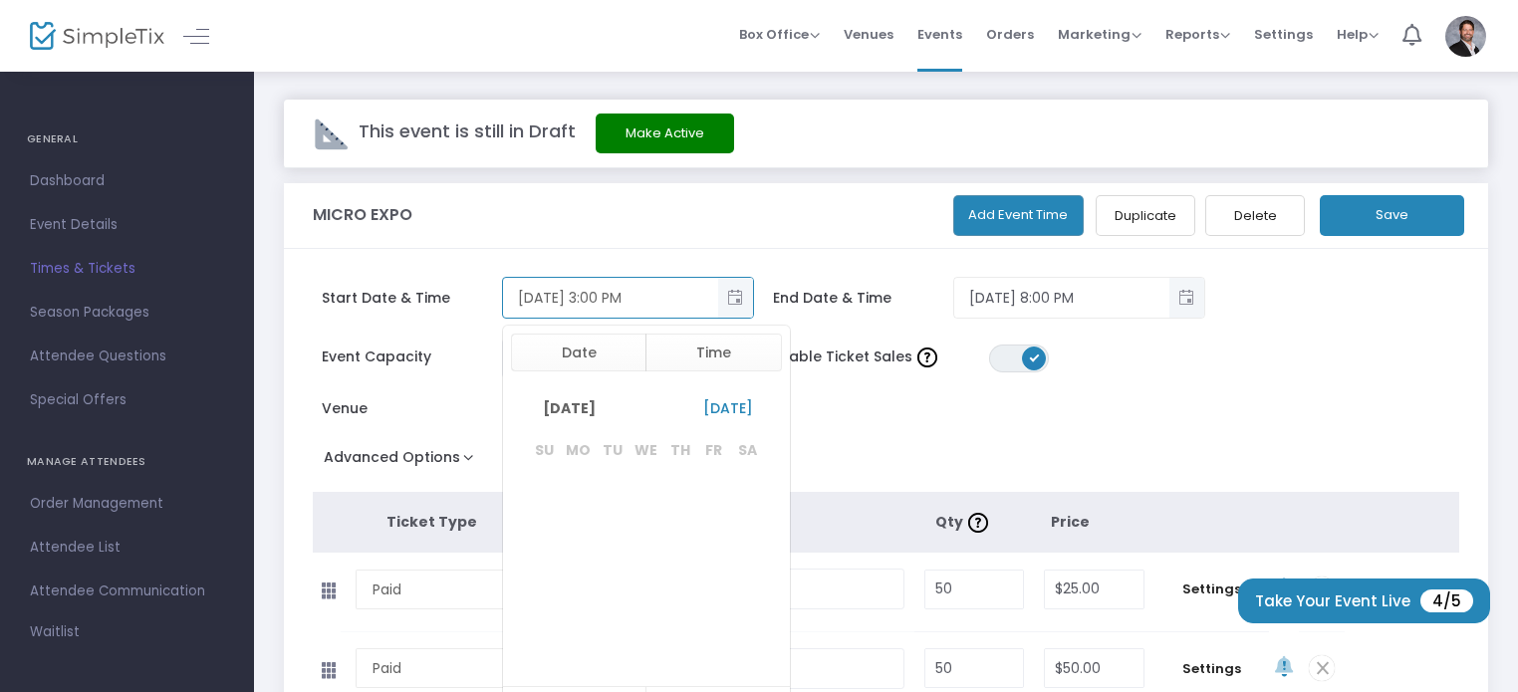
scroll to position [30, 0]
click at [816, 255] on div "Start Date & Time [DATE] 3:00 PM Date Time [DATE] [DATE] Su Mo Tu We Th Fr Sa […" at bounding box center [886, 575] width 1204 height 652
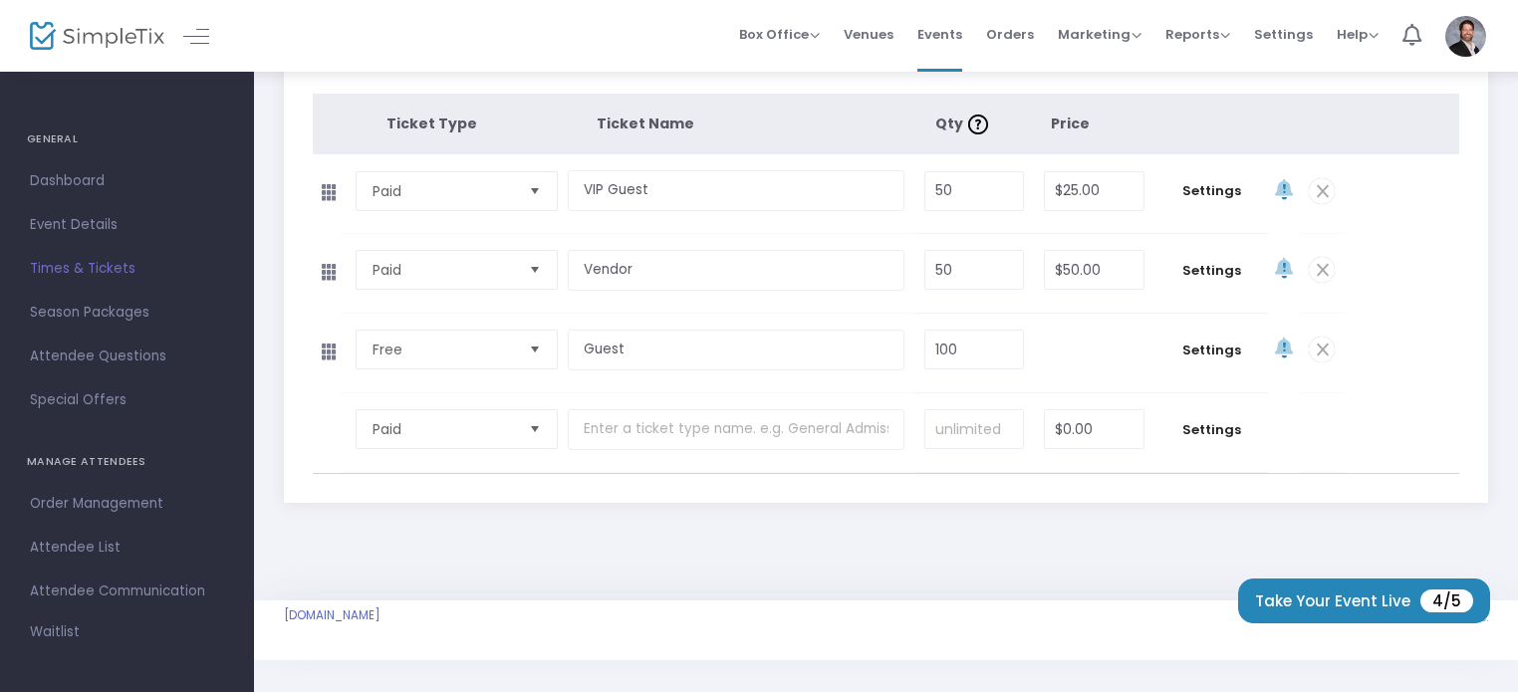
scroll to position [402, 0]
click at [95, 397] on span "Special Offers" at bounding box center [127, 400] width 194 height 26
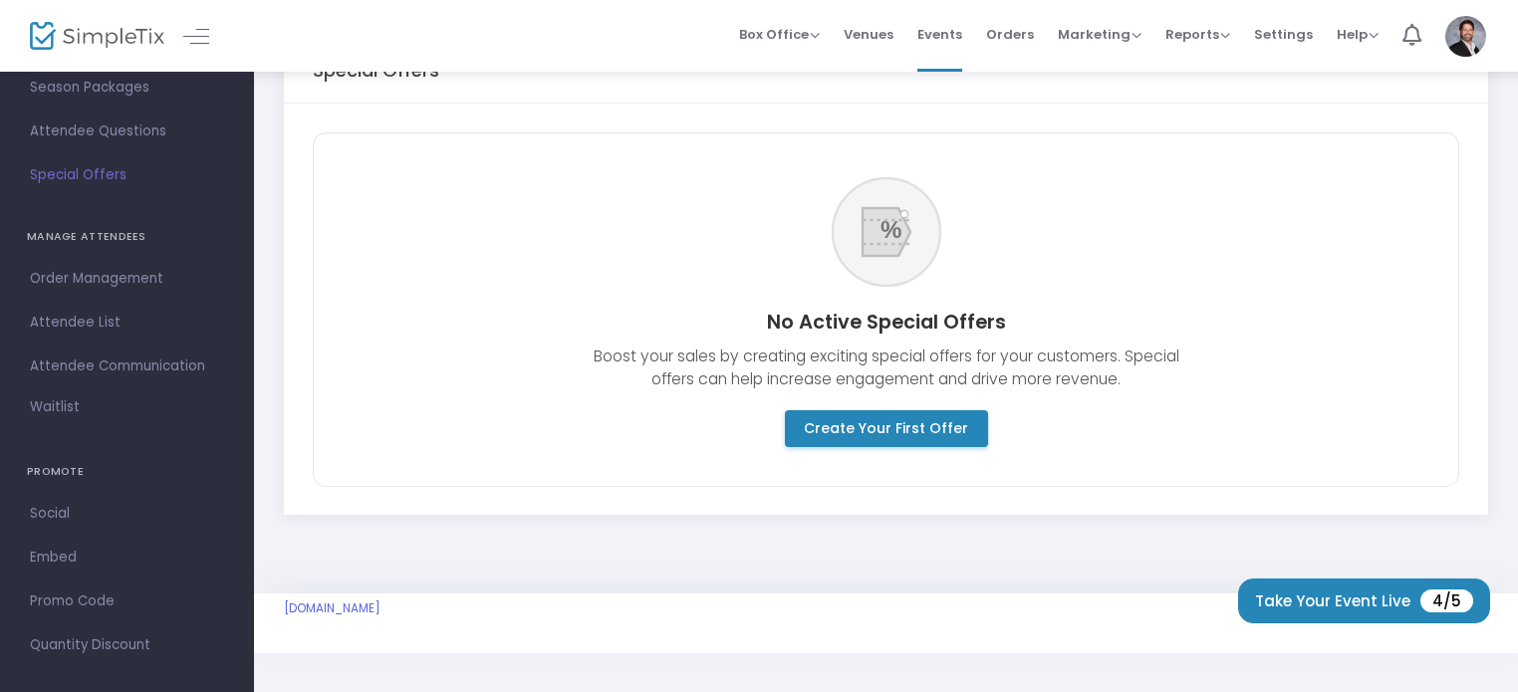
scroll to position [242, 0]
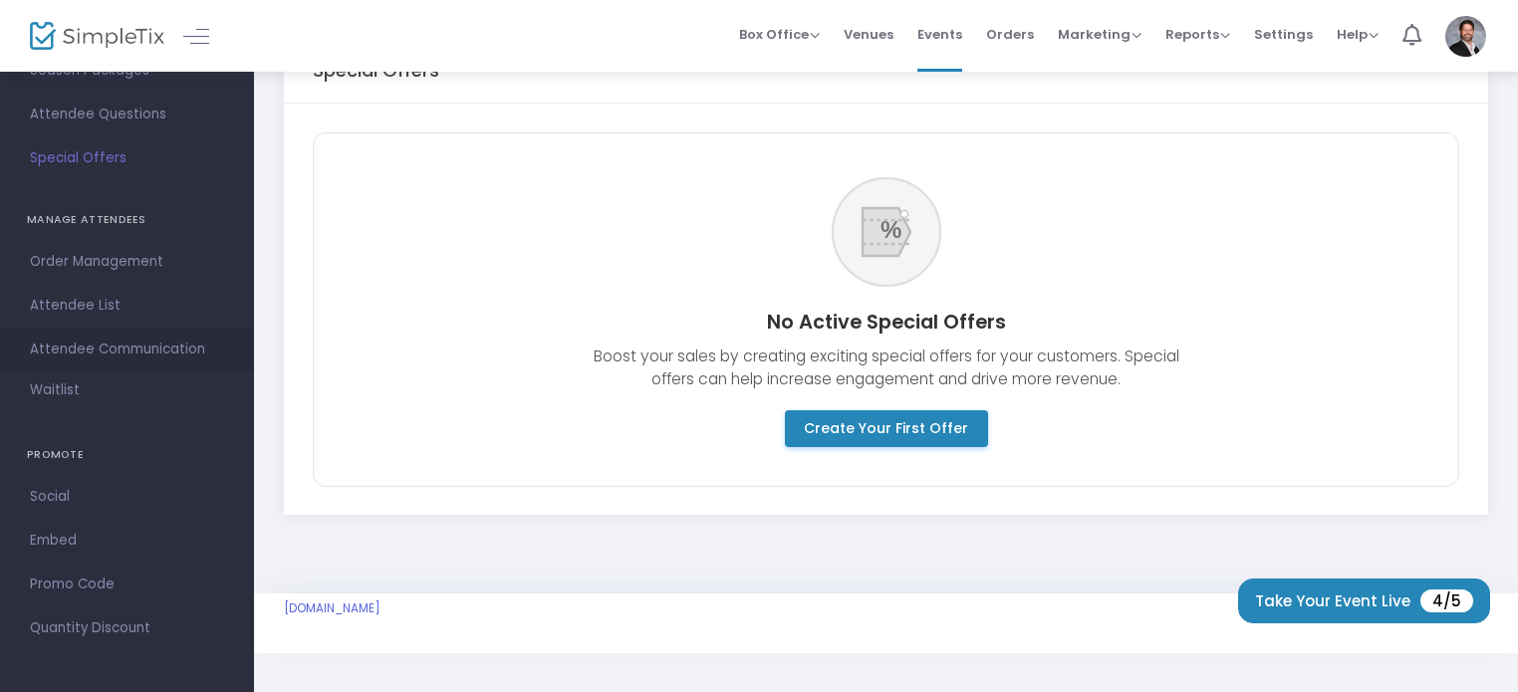
click at [159, 354] on span "Attendee Communication" at bounding box center [127, 350] width 194 height 26
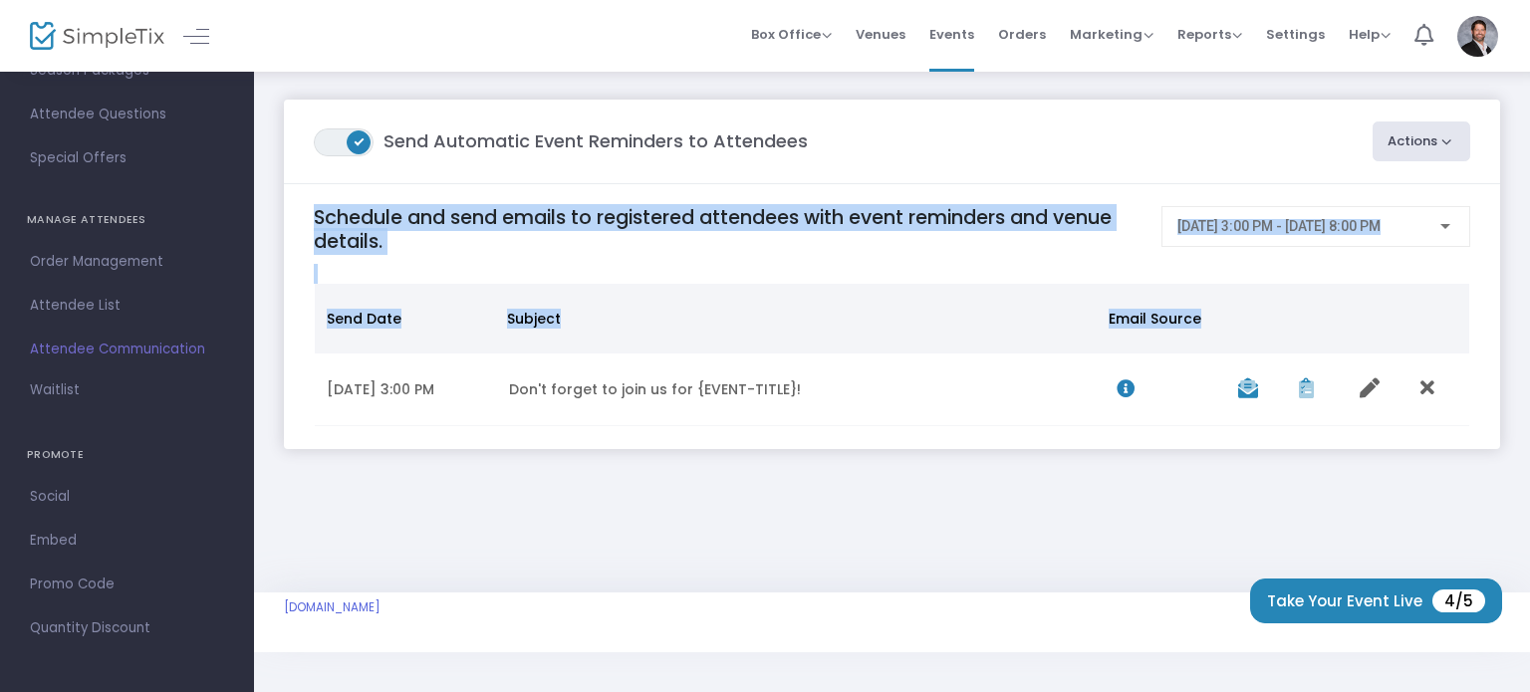
drag, startPoint x: 255, startPoint y: 384, endPoint x: 246, endPoint y: 302, distance: 83.1
click at [262, 289] on div "ON OFF Send Automatic Event Reminders to Attendees Actions Create Email Blast P…" at bounding box center [892, 294] width 1276 height 449
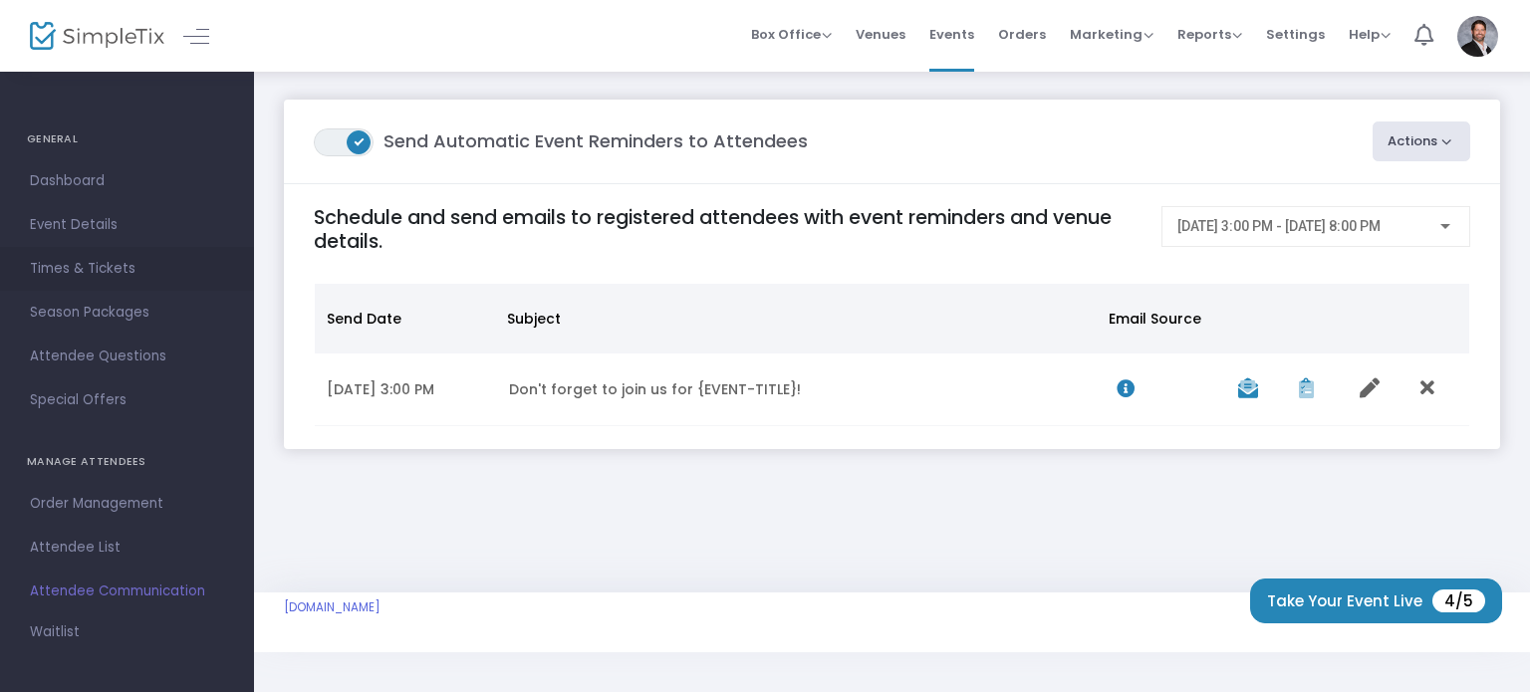
click at [114, 274] on span "Times & Tickets" at bounding box center [127, 269] width 194 height 26
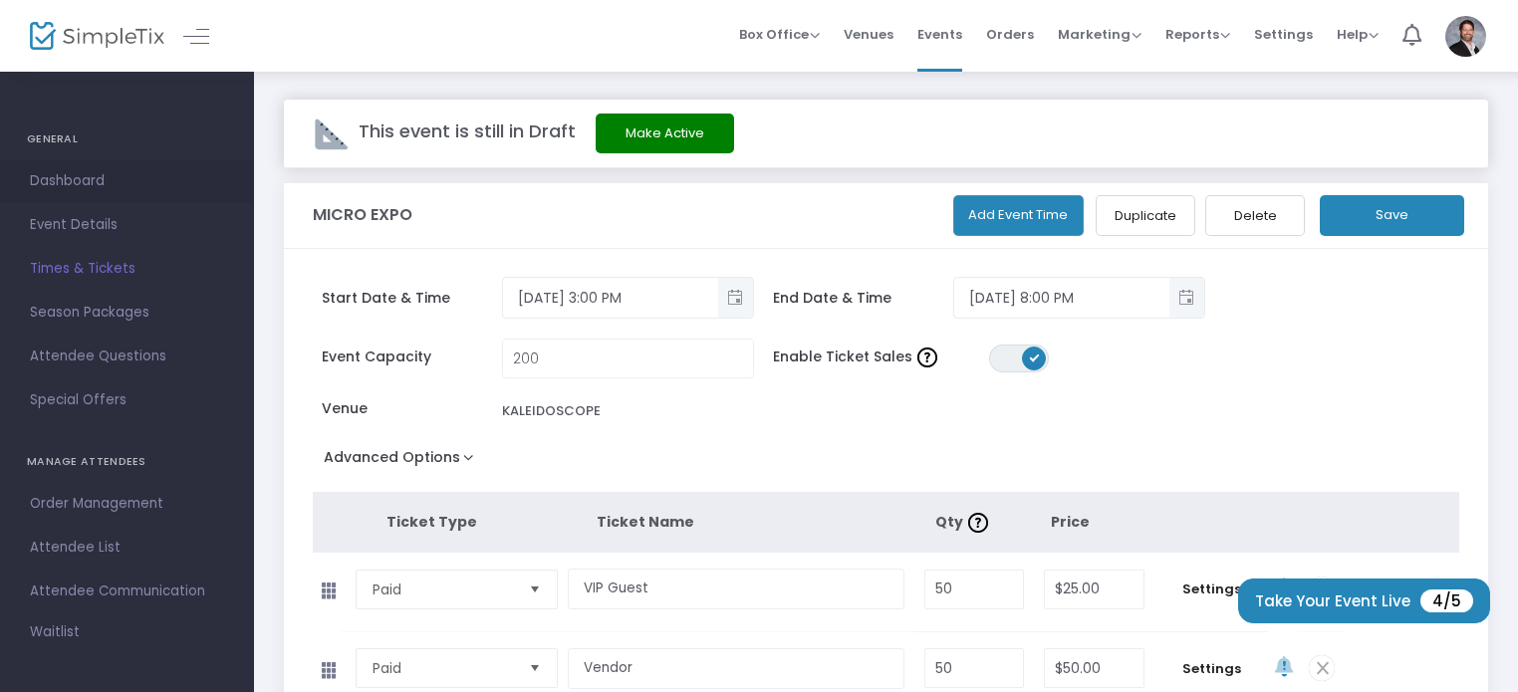
click at [92, 175] on span "Dashboard" at bounding box center [127, 181] width 194 height 26
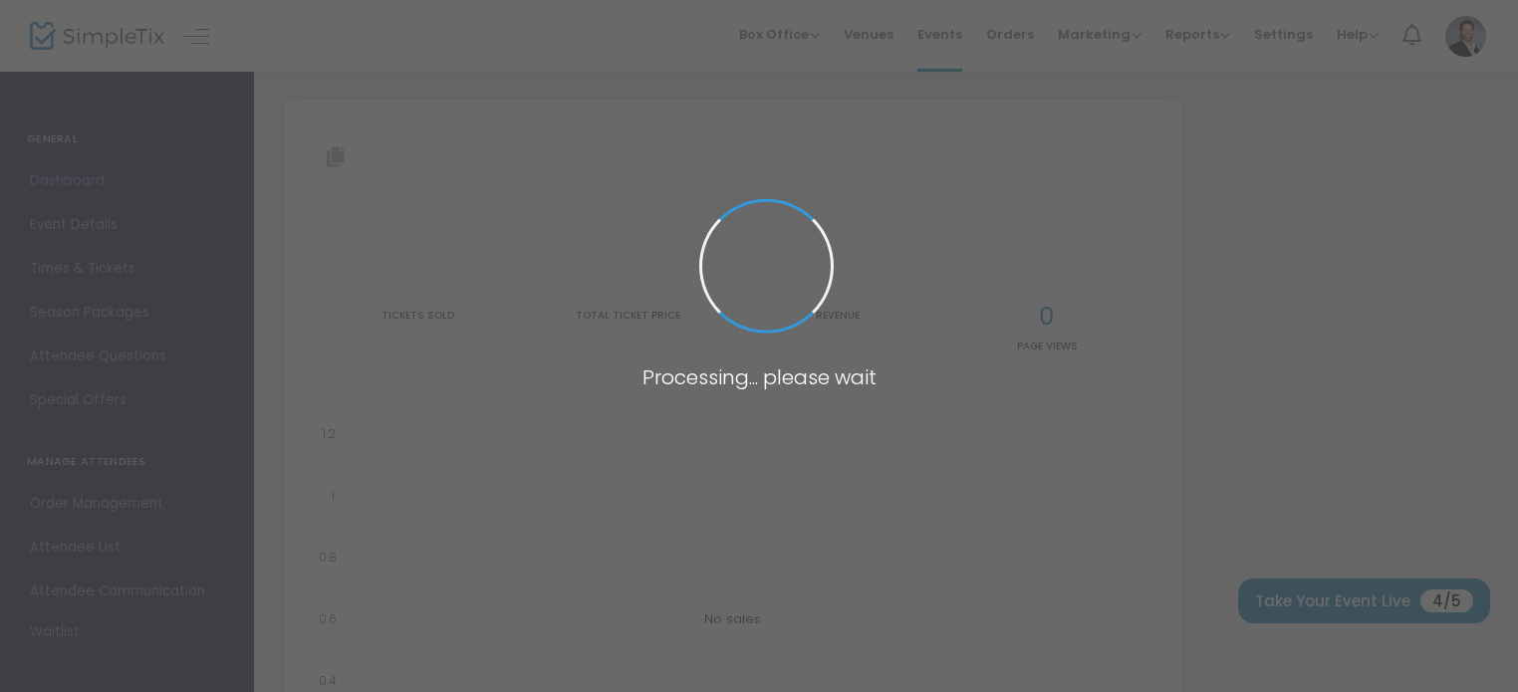
type input "[URL][DOMAIN_NAME]"
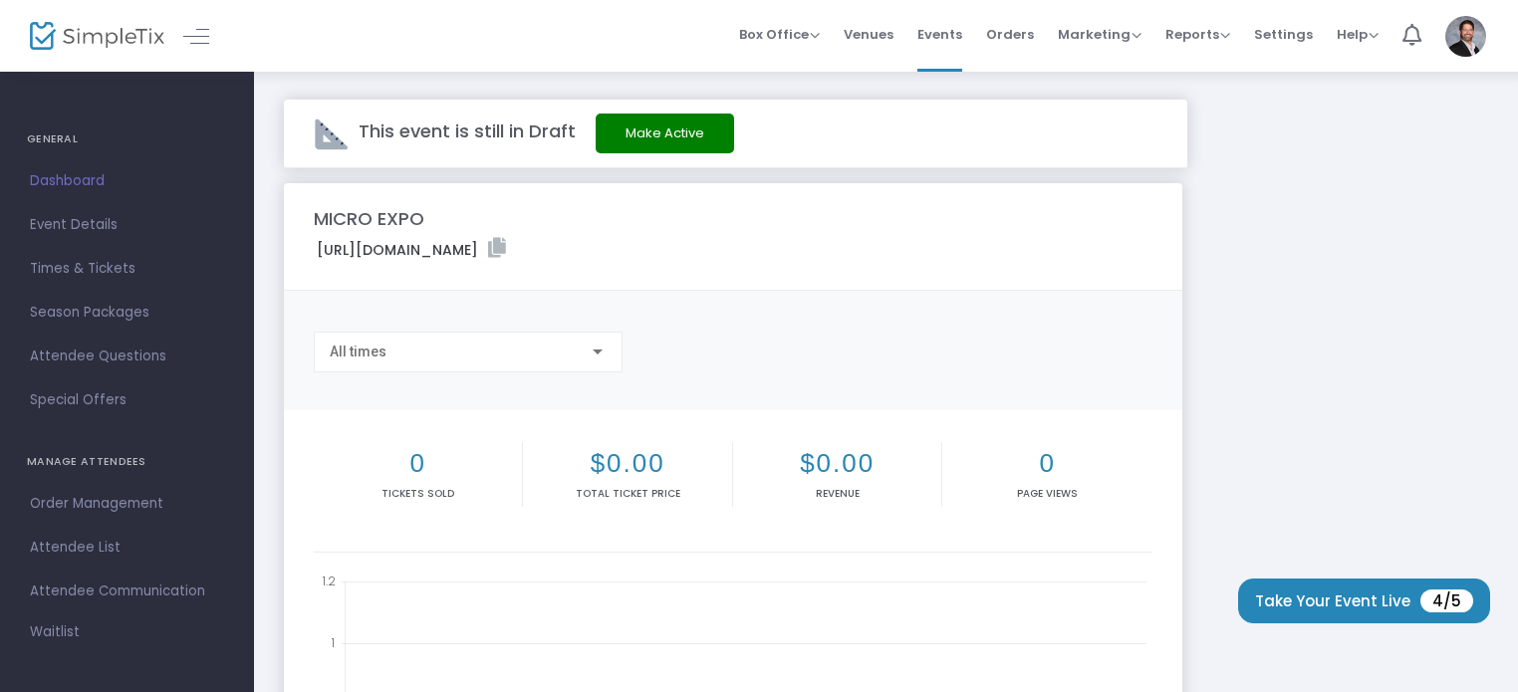
click at [1457, 40] on img at bounding box center [1465, 36] width 41 height 41
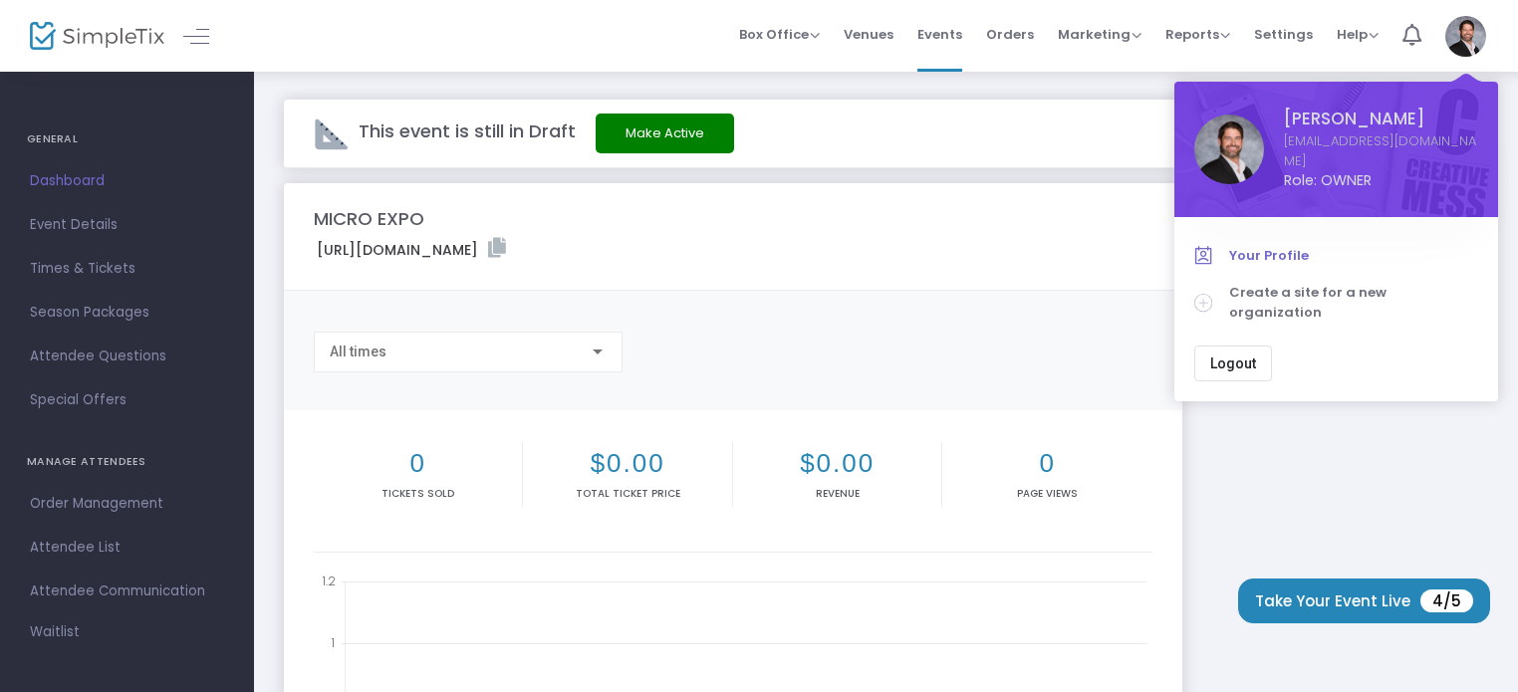
click at [1250, 254] on span "Your Profile" at bounding box center [1353, 256] width 249 height 20
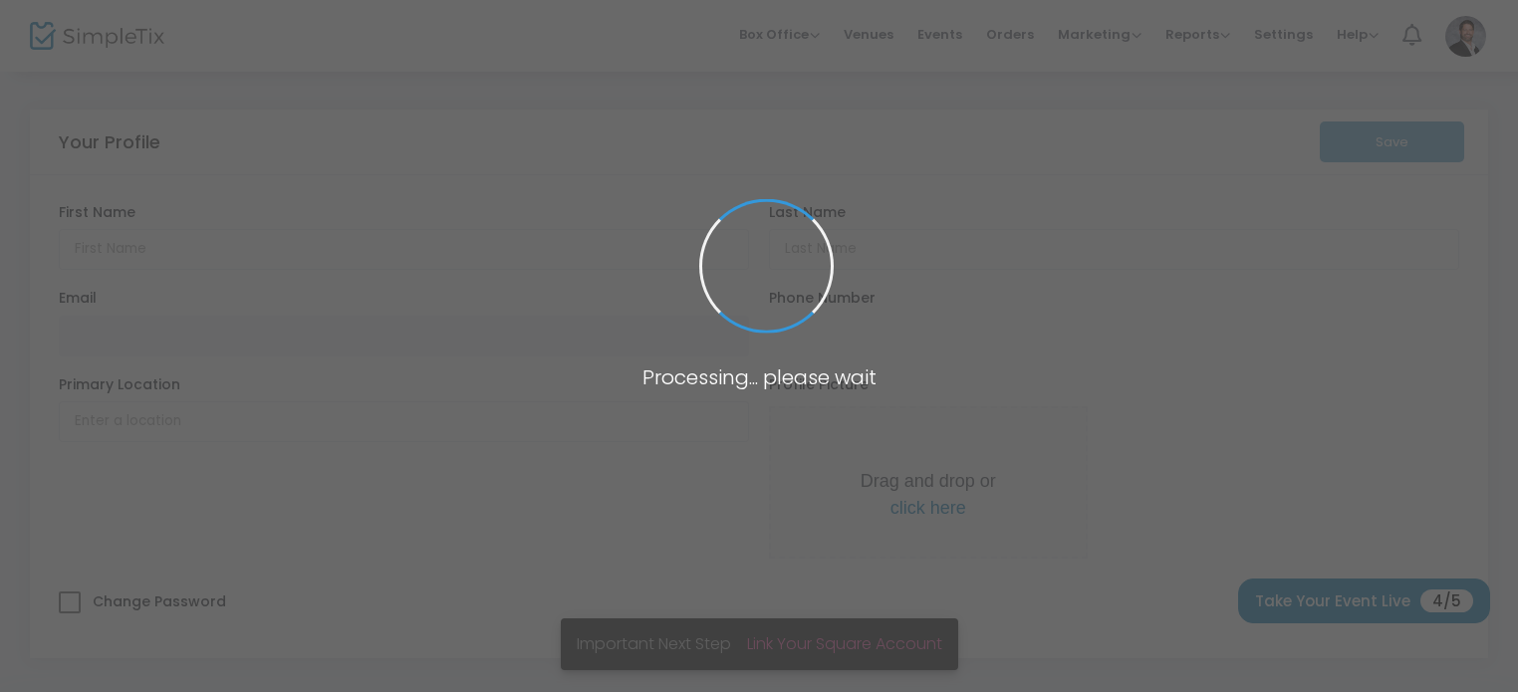
type input "[PERSON_NAME]"
type input "[EMAIL_ADDRESS][DOMAIN_NAME]"
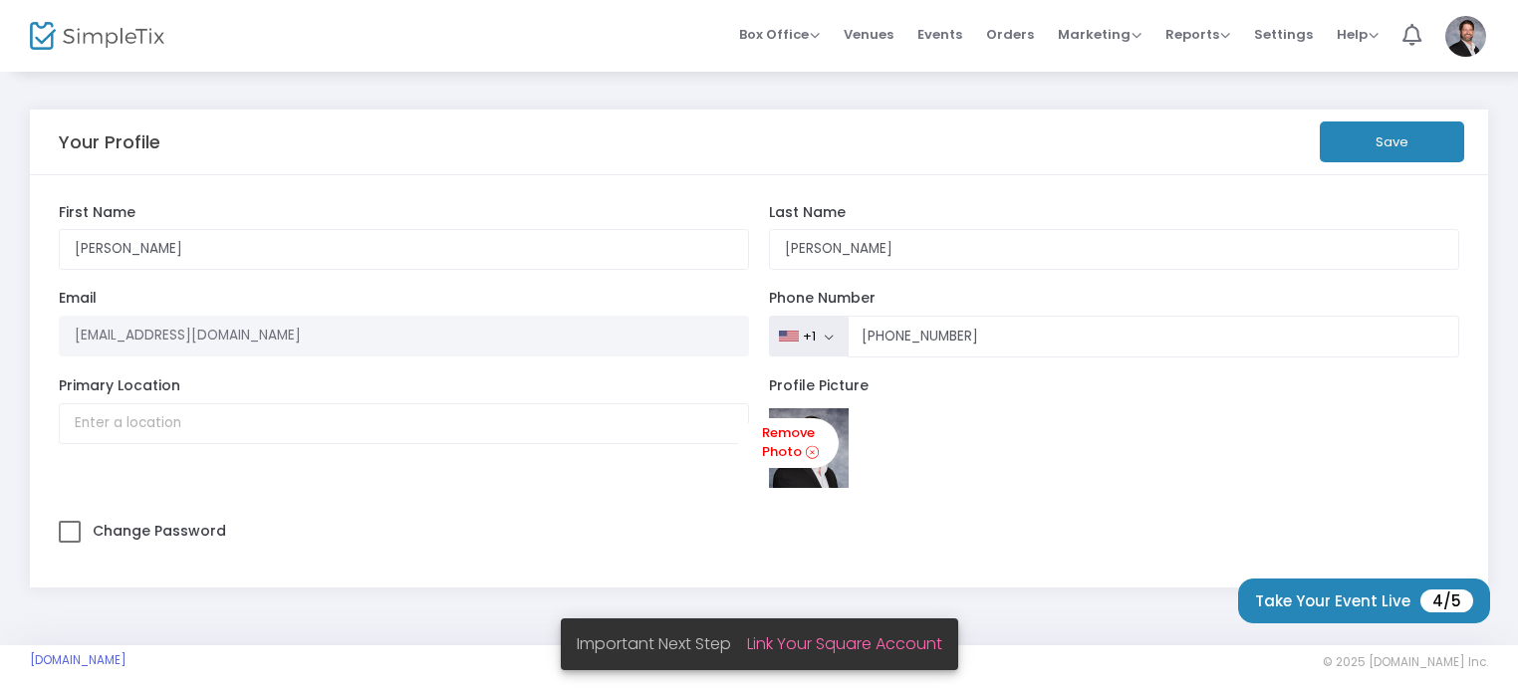
click at [398, 483] on div "Primary Location" at bounding box center [404, 442] width 710 height 130
click at [1465, 35] on img at bounding box center [1465, 36] width 41 height 41
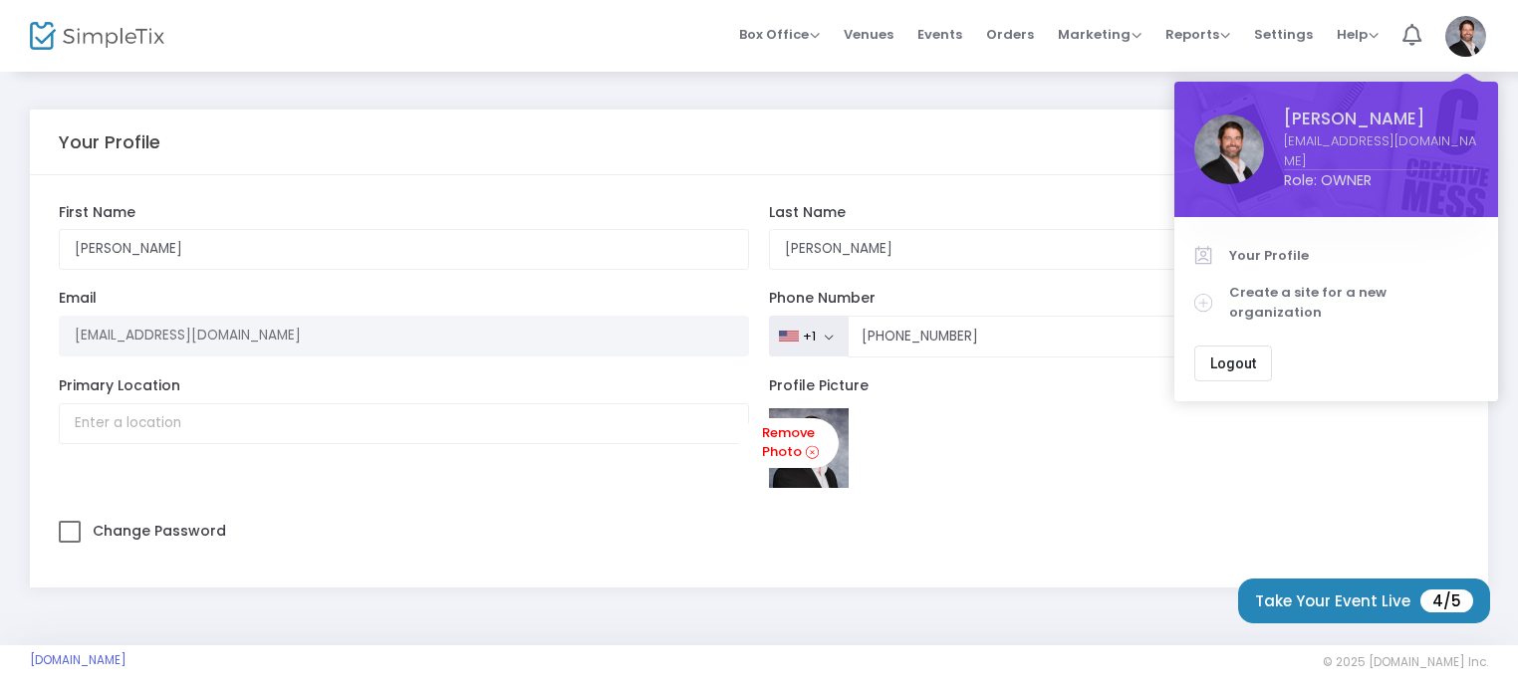
click at [1318, 138] on link "[EMAIL_ADDRESS][DOMAIN_NAME]" at bounding box center [1381, 150] width 194 height 39
